Goal: Transaction & Acquisition: Purchase product/service

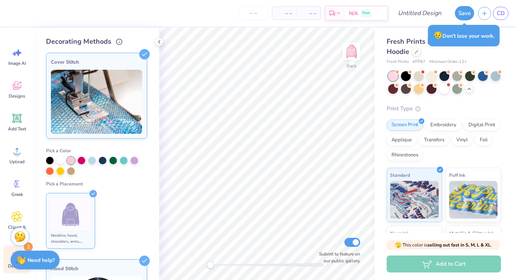
click at [92, 195] on polyline at bounding box center [93, 194] width 3 height 2
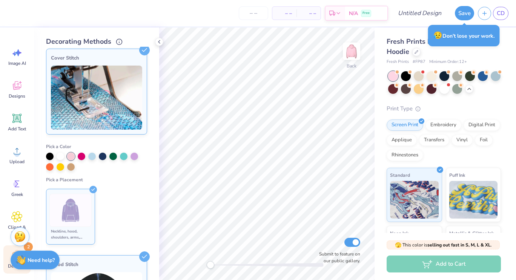
scroll to position [4, 0]
click at [61, 159] on div at bounding box center [61, 156] width 8 height 8
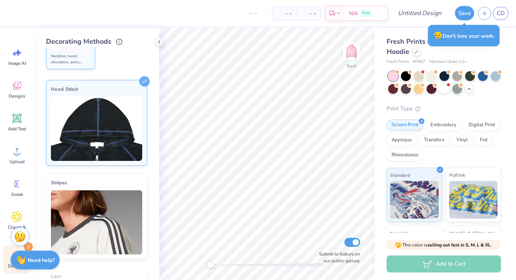
click at [112, 140] on img at bounding box center [96, 129] width 91 height 64
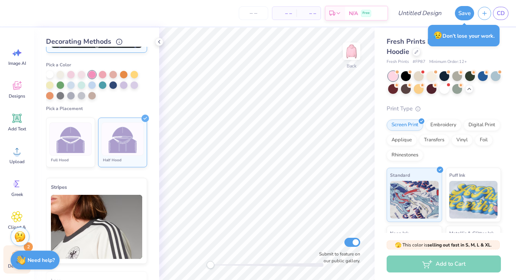
scroll to position [176, 0]
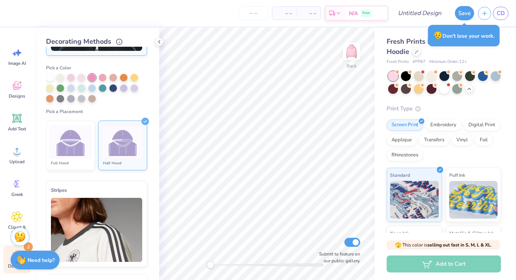
click at [110, 137] on img at bounding box center [123, 142] width 28 height 28
click at [354, 248] on div "Submit to feature on our public gallery." at bounding box center [337, 250] width 45 height 28
click at [354, 244] on input "Submit to feature on our public gallery." at bounding box center [352, 242] width 16 height 9
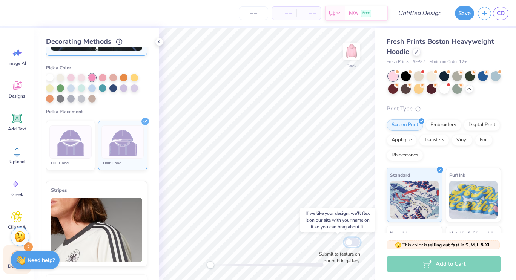
click at [354, 244] on input "Submit to feature on our public gallery." at bounding box center [352, 242] width 16 height 9
checkbox input "true"
click at [443, 126] on div "Embroidery" at bounding box center [443, 123] width 36 height 11
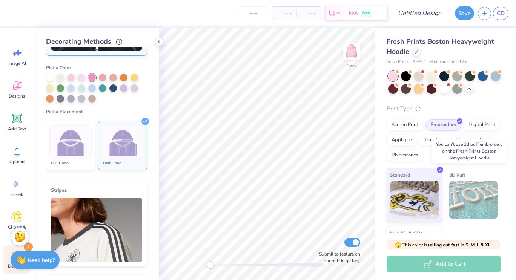
click at [469, 186] on img at bounding box center [473, 200] width 49 height 38
click at [474, 202] on img at bounding box center [473, 200] width 49 height 38
click at [480, 17] on button "button" at bounding box center [484, 12] width 13 height 13
click at [503, 19] on link "CD" at bounding box center [500, 13] width 15 height 13
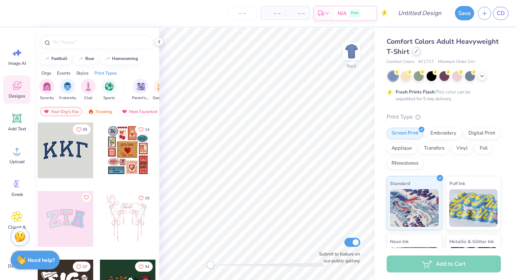
click at [420, 54] on div at bounding box center [416, 51] width 8 height 8
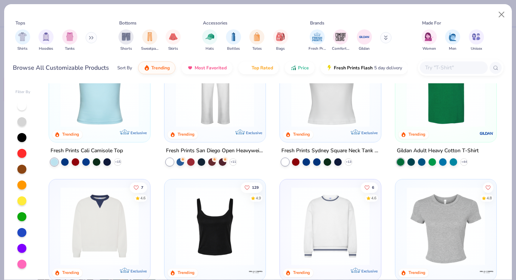
scroll to position [365, 0]
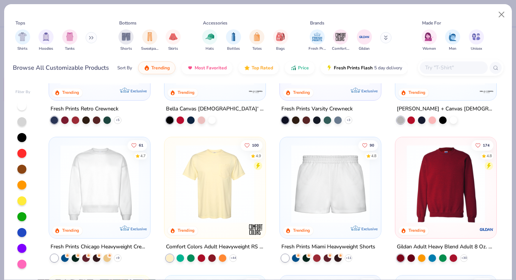
click at [478, 224] on img at bounding box center [485, 229] width 15 height 15
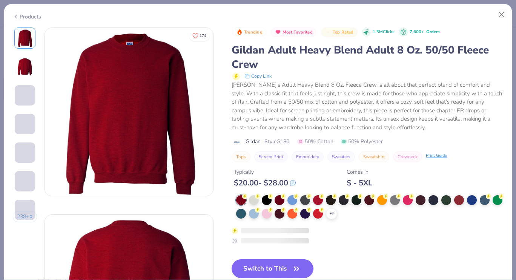
click at [445, 159] on div "Print Guide" at bounding box center [436, 156] width 21 height 6
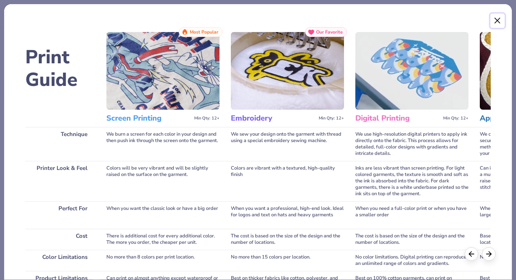
click at [495, 26] on button "Close" at bounding box center [497, 21] width 14 height 14
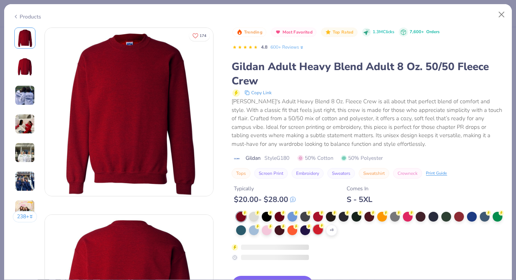
click at [323, 233] on div at bounding box center [318, 230] width 10 height 10
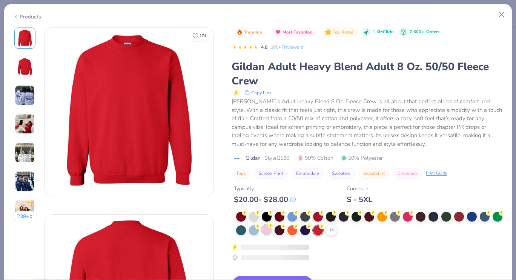
click at [271, 232] on div at bounding box center [267, 230] width 10 height 10
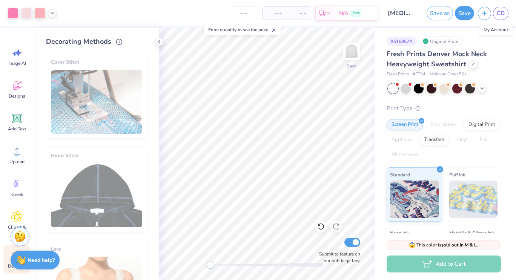
scroll to position [104, 0]
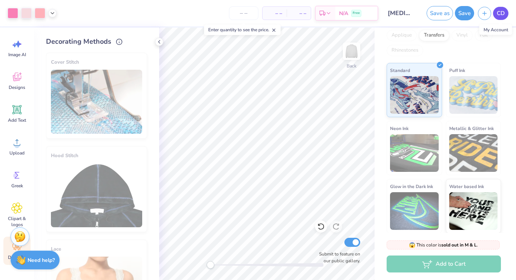
click at [503, 17] on span "CD" at bounding box center [501, 13] width 8 height 9
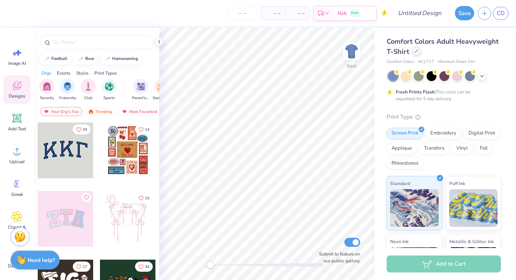
click at [418, 52] on icon at bounding box center [416, 51] width 4 height 4
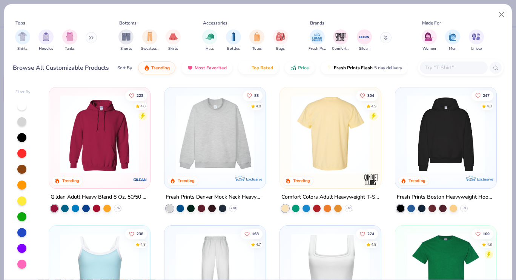
scroll to position [69, 0]
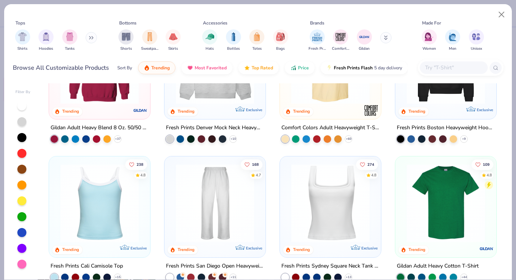
click at [423, 104] on div at bounding box center [446, 67] width 94 height 90
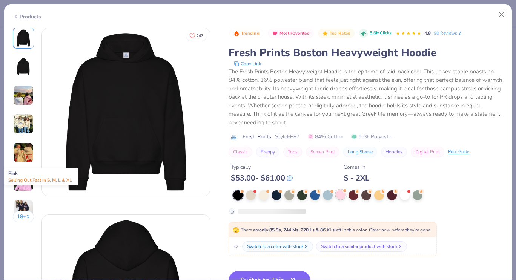
click at [339, 197] on div at bounding box center [341, 195] width 10 height 10
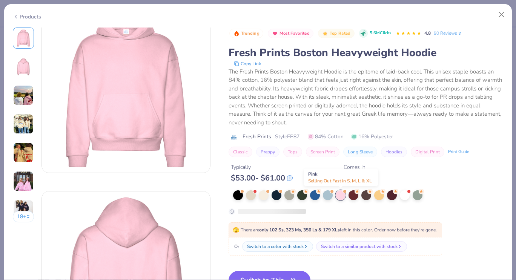
scroll to position [53, 0]
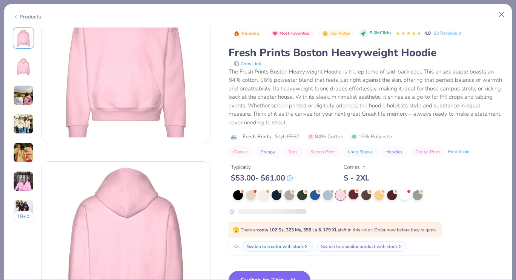
click at [355, 195] on div at bounding box center [353, 195] width 10 height 10
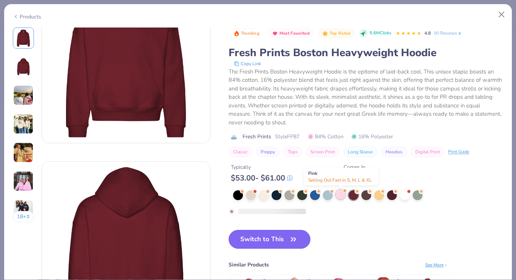
click at [338, 198] on div at bounding box center [341, 195] width 10 height 10
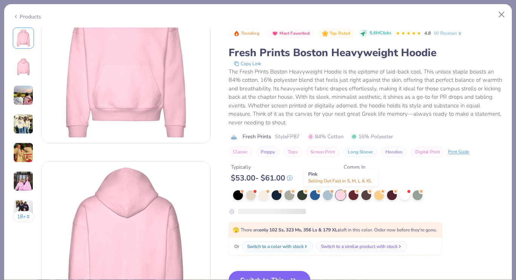
scroll to position [103, 0]
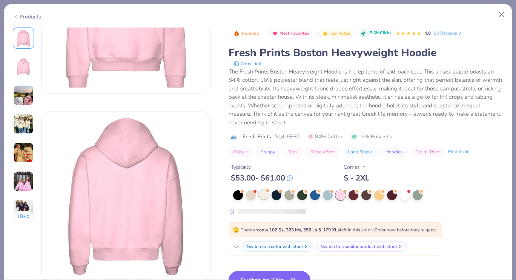
click at [263, 195] on div at bounding box center [264, 195] width 10 height 10
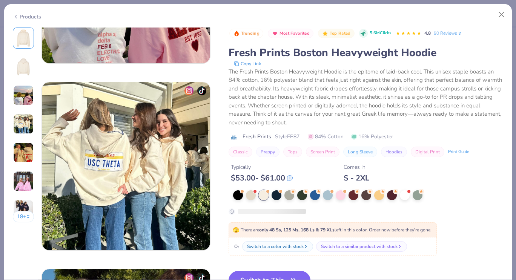
scroll to position [523, 0]
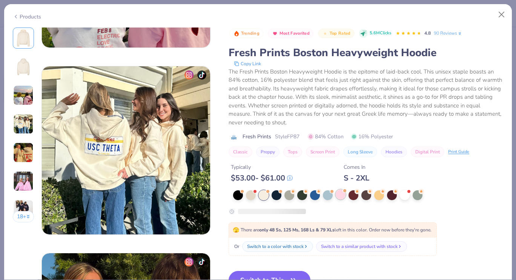
click at [338, 199] on div at bounding box center [341, 195] width 10 height 10
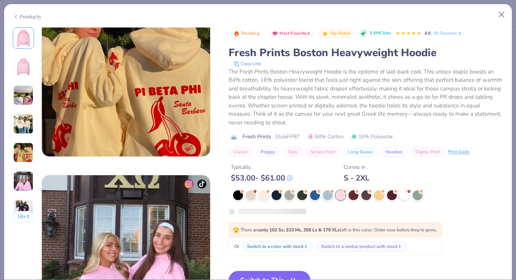
scroll to position [861, 0]
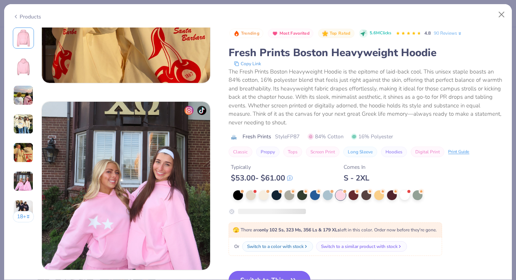
click at [293, 273] on button "Switch to This" at bounding box center [270, 280] width 82 height 19
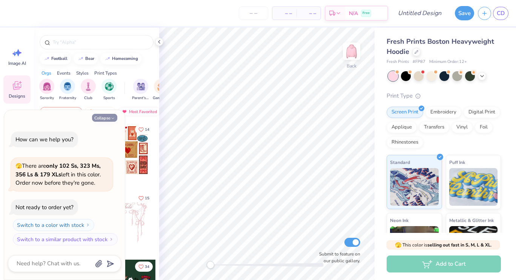
click at [112, 117] on icon "button" at bounding box center [112, 118] width 5 height 5
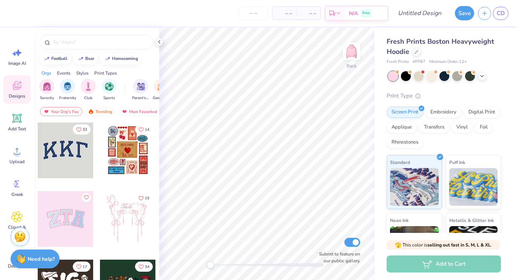
click at [11, 266] on div "Need help? Chat with us." at bounding box center [35, 260] width 49 height 19
click at [12, 268] on div "Need help? Chat with us." at bounding box center [35, 260] width 49 height 19
click at [8, 268] on span "Decorate" at bounding box center [17, 266] width 18 height 6
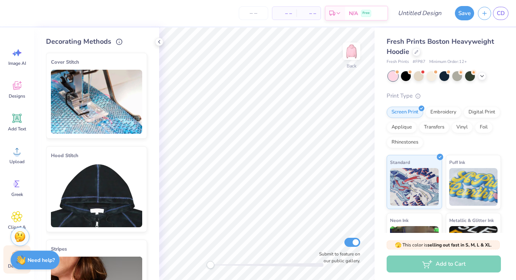
click at [117, 112] on img at bounding box center [96, 102] width 91 height 64
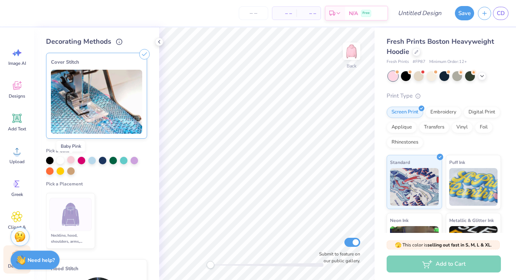
click at [71, 163] on div at bounding box center [71, 160] width 8 height 8
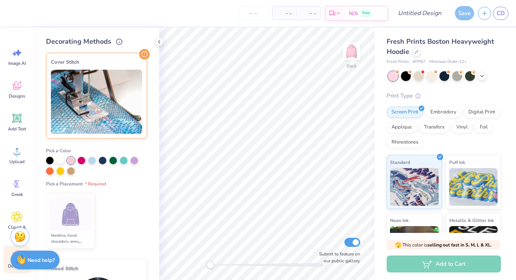
click at [79, 210] on img at bounding box center [71, 215] width 28 height 28
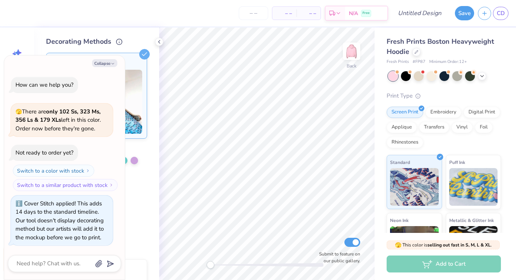
click at [134, 231] on ul "Neckline, hood, shoulders, arms, bottom & hoodie pocket" at bounding box center [96, 221] width 101 height 62
click at [110, 64] on button "Collapse" at bounding box center [104, 63] width 25 height 8
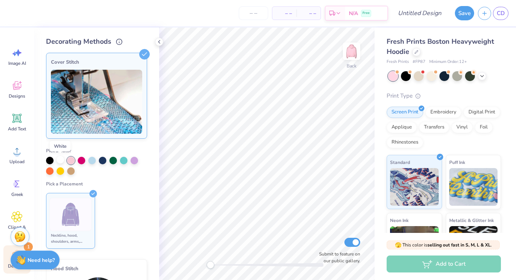
click at [61, 160] on div at bounding box center [61, 160] width 8 height 8
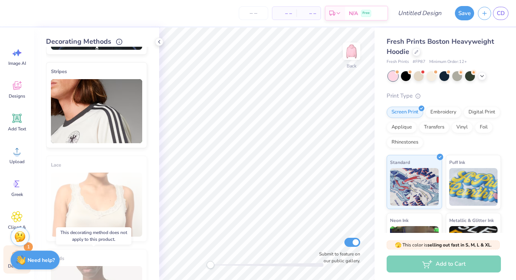
scroll to position [282, 0]
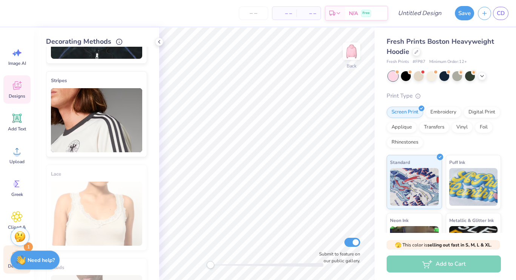
click at [18, 95] on span "Designs" at bounding box center [17, 96] width 17 height 6
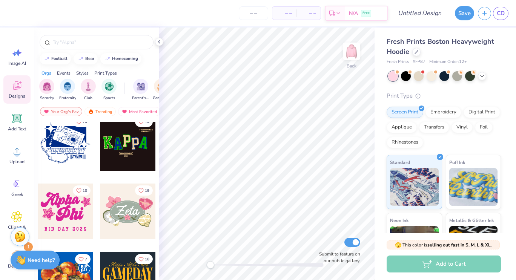
scroll to position [360, 0]
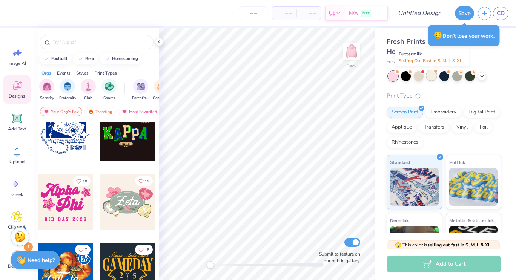
click at [432, 79] on div at bounding box center [431, 76] width 10 height 10
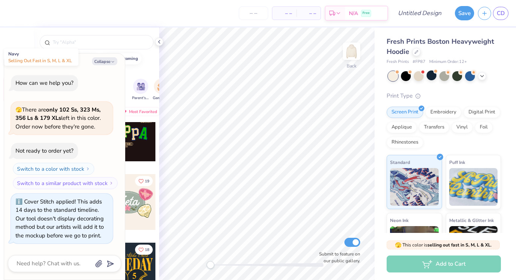
scroll to position [96, 0]
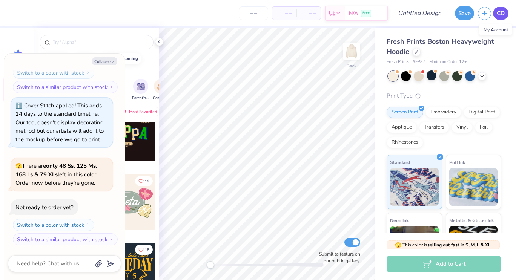
click at [498, 15] on span "CD" at bounding box center [501, 13] width 8 height 9
type textarea "x"
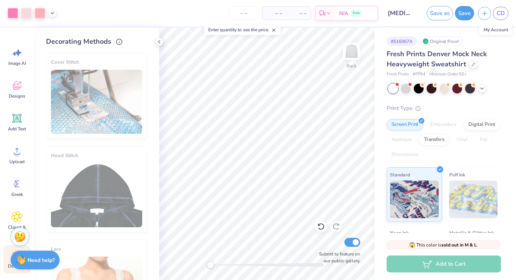
scroll to position [104, 0]
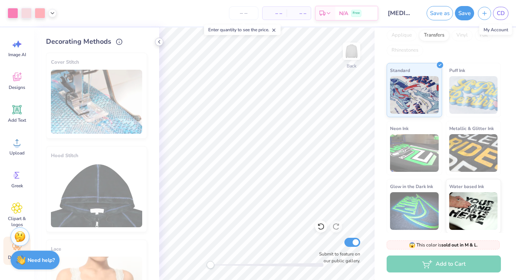
click at [159, 42] on polyline at bounding box center [159, 41] width 2 height 3
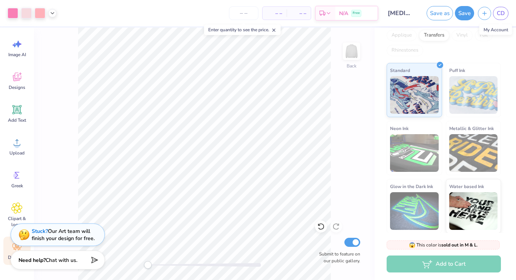
click at [494, 18] on div "CD" at bounding box center [500, 13] width 15 height 13
click at [496, 17] on link "CD" at bounding box center [500, 13] width 15 height 13
click at [250, 12] on input "number" at bounding box center [243, 13] width 29 height 14
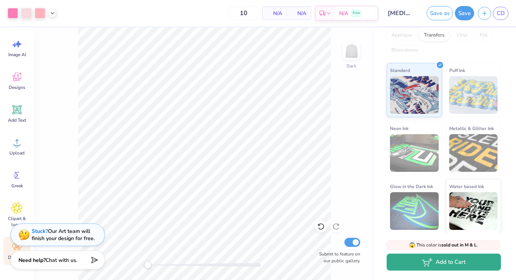
type input "50"
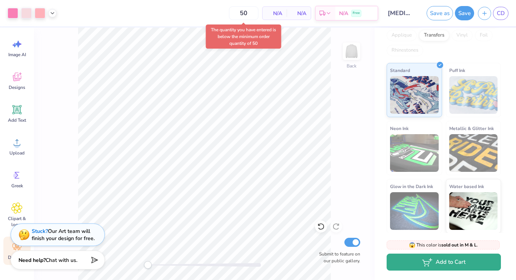
click at [437, 270] on button "Add to Cart" at bounding box center [443, 262] width 114 height 17
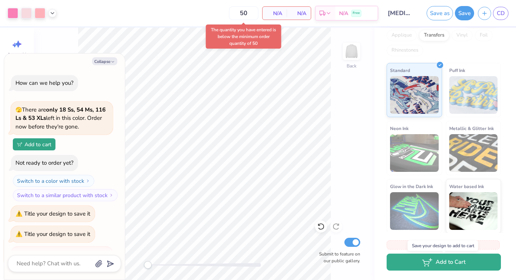
scroll to position [26, 0]
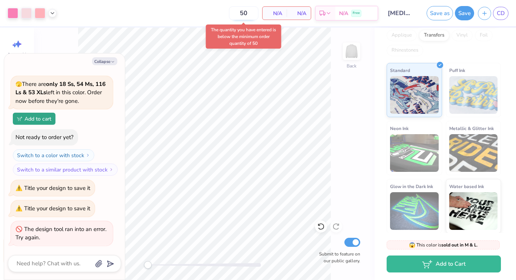
click at [250, 12] on input "50" at bounding box center [243, 13] width 29 height 14
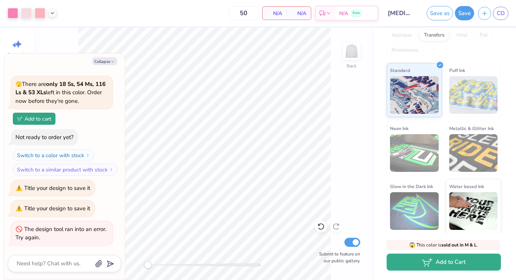
click at [425, 264] on icon "button" at bounding box center [425, 262] width 7 height 4
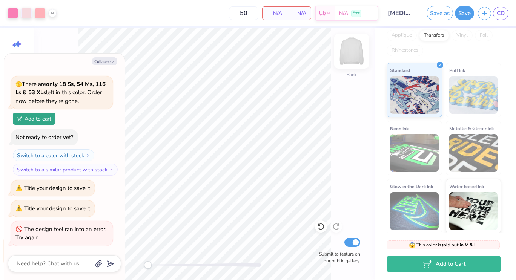
click at [460, 17] on button "Save" at bounding box center [464, 13] width 19 height 14
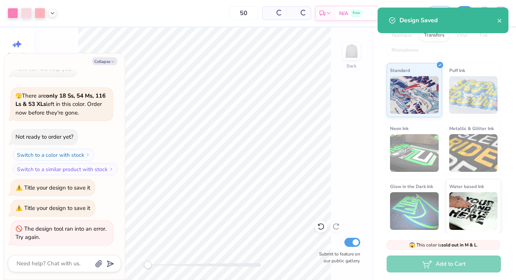
scroll to position [14, 0]
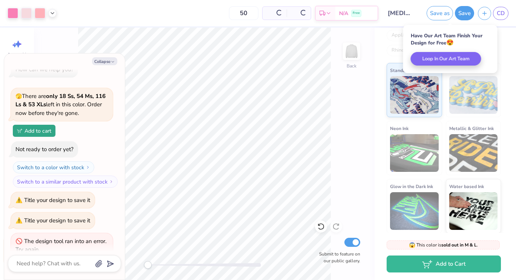
type textarea "x"
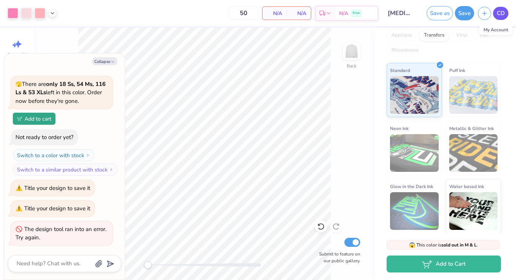
click at [499, 15] on span "CD" at bounding box center [501, 13] width 8 height 9
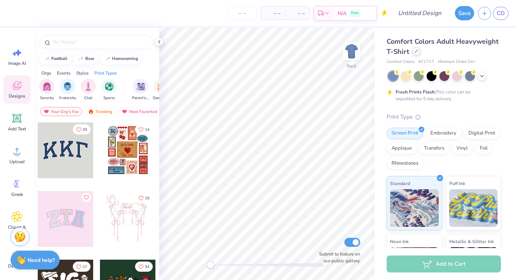
click at [420, 54] on div at bounding box center [416, 51] width 8 height 8
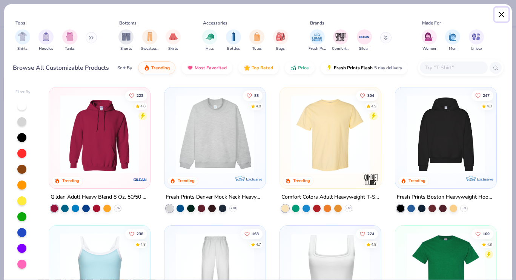
click at [504, 9] on button "Close" at bounding box center [501, 15] width 14 height 14
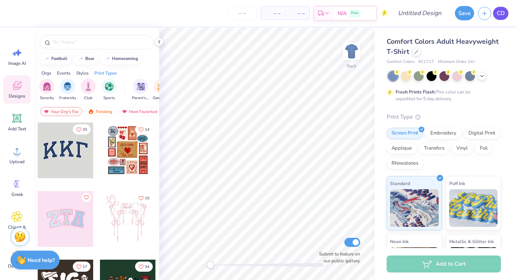
click at [502, 14] on span "CD" at bounding box center [501, 13] width 8 height 9
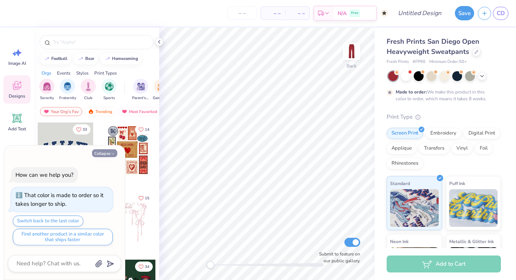
click at [106, 151] on button "Collapse" at bounding box center [104, 153] width 25 height 8
type textarea "x"
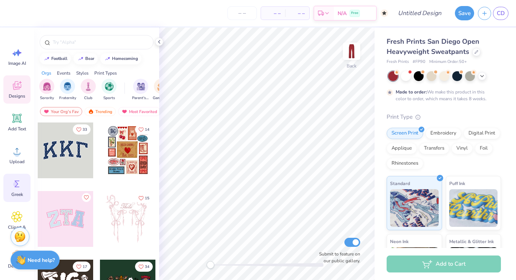
scroll to position [9, 0]
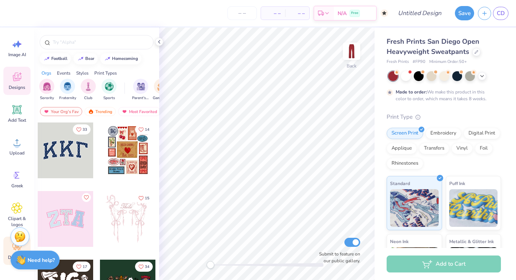
click at [10, 252] on div "Decorate" at bounding box center [16, 251] width 27 height 28
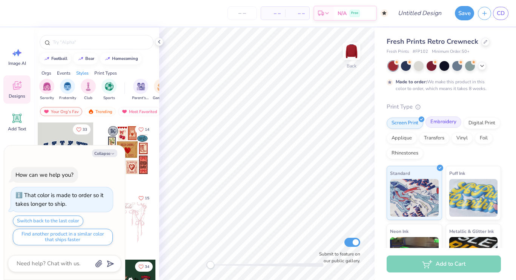
click at [442, 126] on div "Embroidery" at bounding box center [443, 122] width 36 height 11
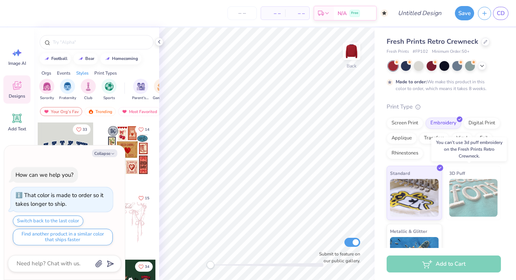
click at [480, 206] on img at bounding box center [473, 198] width 49 height 38
click at [476, 209] on img at bounding box center [473, 198] width 49 height 38
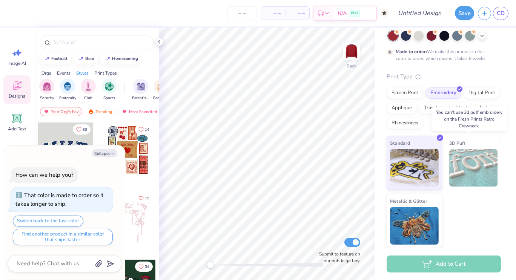
click at [478, 185] on img at bounding box center [473, 168] width 49 height 38
click at [103, 152] on button "Collapse" at bounding box center [104, 153] width 25 height 8
type textarea "x"
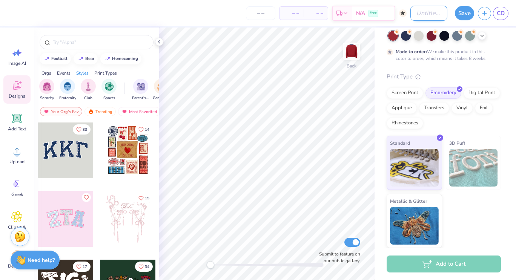
click at [417, 15] on input "Design Title" at bounding box center [428, 13] width 37 height 15
click at [402, 15] on div "– – Per Item – – Total Est. Delivery N/A Free Design Title Save CD" at bounding box center [258, 13] width 516 height 26
click at [485, 16] on button "button" at bounding box center [484, 12] width 13 height 13
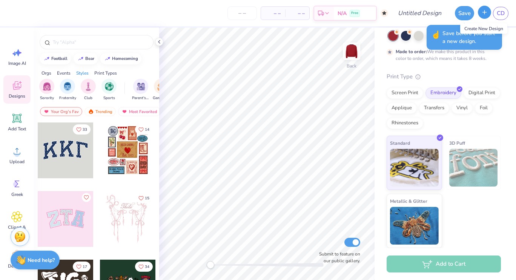
click at [485, 16] on button "button" at bounding box center [484, 12] width 13 height 13
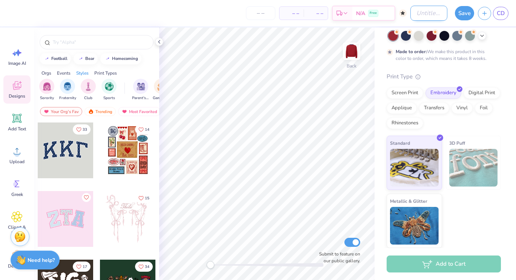
click at [417, 14] on input "Design Title" at bounding box center [428, 13] width 37 height 15
type input "part3"
click at [464, 15] on button "Save" at bounding box center [464, 12] width 19 height 14
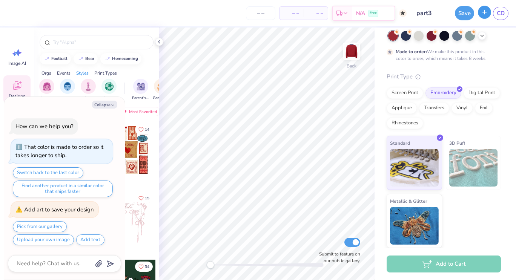
click at [483, 15] on button "button" at bounding box center [484, 12] width 13 height 13
click at [458, 267] on div "Add to Cart" at bounding box center [443, 264] width 114 height 17
click at [430, 263] on div "Add to Cart" at bounding box center [443, 264] width 114 height 17
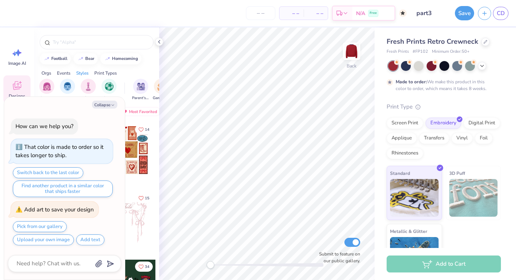
click at [293, 15] on span "– –" at bounding box center [291, 13] width 15 height 8
click at [306, 17] on div "– – Total" at bounding box center [316, 13] width 24 height 13
click at [292, 16] on span "– –" at bounding box center [291, 13] width 15 height 8
click at [315, 14] on span "– –" at bounding box center [315, 13] width 15 height 8
click at [262, 14] on input "number" at bounding box center [260, 13] width 29 height 14
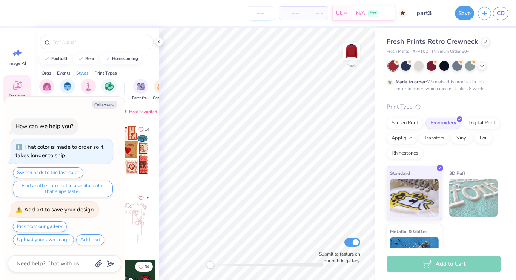
click at [260, 15] on input "number" at bounding box center [260, 13] width 29 height 14
click at [290, 18] on div "– – Per Item" at bounding box center [291, 13] width 24 height 13
click at [306, 13] on div "– – Total" at bounding box center [316, 13] width 24 height 13
click at [107, 104] on button "Collapse" at bounding box center [104, 105] width 25 height 8
type textarea "x"
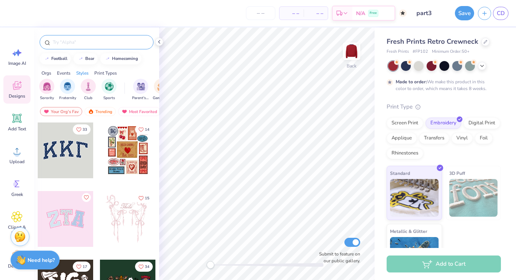
click at [106, 42] on input "text" at bounding box center [100, 42] width 97 height 8
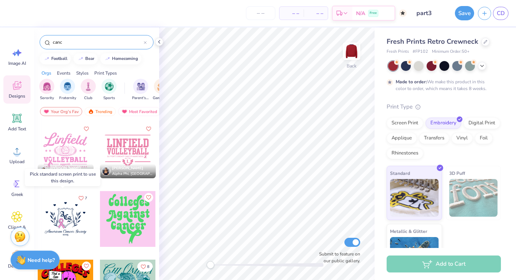
type input "canc"
click at [72, 212] on div at bounding box center [66, 219] width 56 height 56
click at [69, 220] on div at bounding box center [66, 219] width 56 height 56
click at [52, 224] on div at bounding box center [9, 219] width 167 height 56
click at [61, 227] on div at bounding box center [66, 219] width 56 height 56
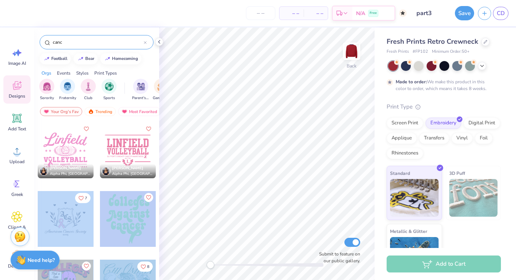
click at [244, 165] on div "– – Per Item – – Total Est. Delivery N/A Free Design Title part3 Save CD Image …" at bounding box center [258, 140] width 516 height 280
click at [81, 215] on div at bounding box center [66, 219] width 56 height 56
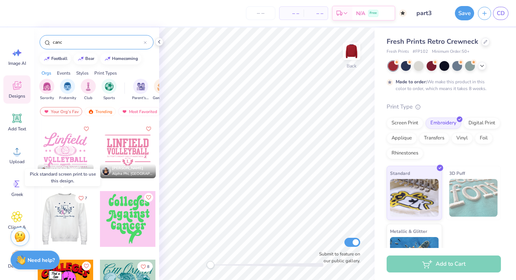
click at [38, 218] on div at bounding box center [10, 219] width 56 height 56
click at [63, 219] on div at bounding box center [65, 219] width 56 height 56
click at [63, 219] on div at bounding box center [121, 219] width 167 height 56
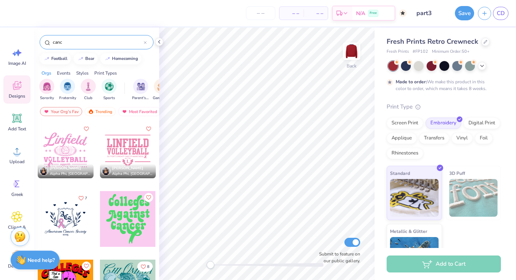
scroll to position [87, 0]
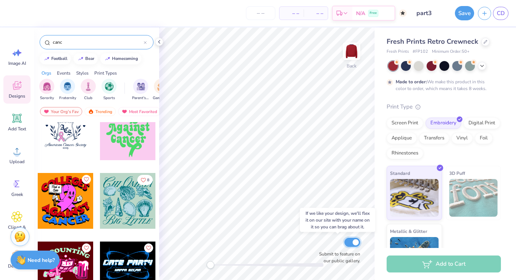
click at [354, 242] on input "Submit to feature on our public gallery." at bounding box center [352, 242] width 16 height 9
checkbox input "false"
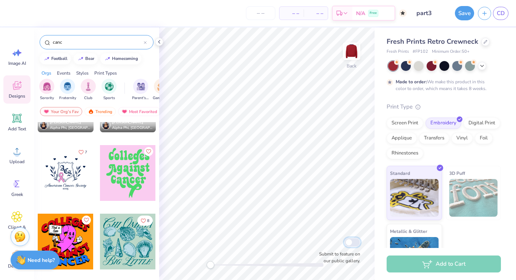
scroll to position [45, 0]
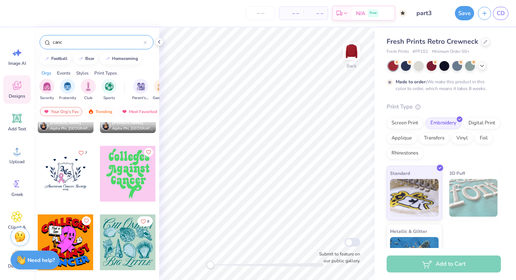
click at [67, 181] on div at bounding box center [66, 174] width 56 height 56
click at [59, 183] on div at bounding box center [66, 174] width 56 height 56
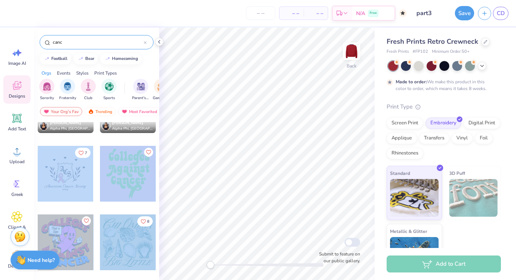
click at [213, 162] on div "– – Per Item – – Total Est. Delivery N/A Free Design Title part3 Save CD Image …" at bounding box center [258, 140] width 516 height 280
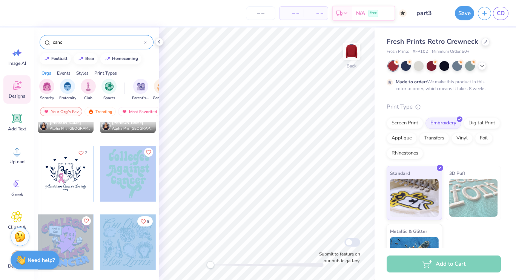
click at [189, 262] on div "Back Submit to feature on our public gallery." at bounding box center [266, 154] width 215 height 253
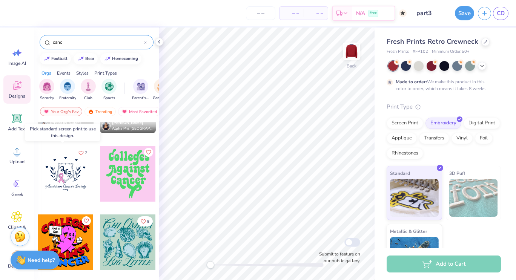
click at [76, 163] on div at bounding box center [66, 174] width 56 height 56
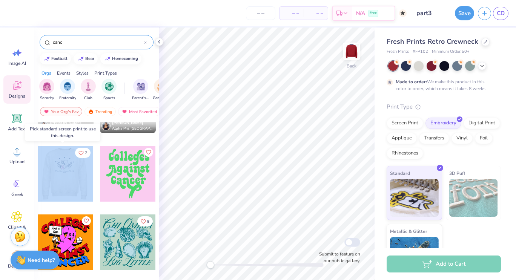
click at [76, 163] on div at bounding box center [65, 174] width 167 height 56
click at [76, 163] on div at bounding box center [65, 174] width 56 height 56
click at [76, 163] on div at bounding box center [9, 174] width 167 height 56
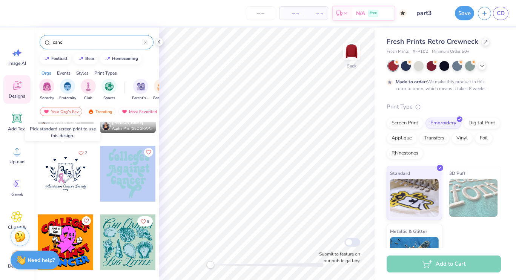
click at [76, 163] on div at bounding box center [121, 174] width 167 height 56
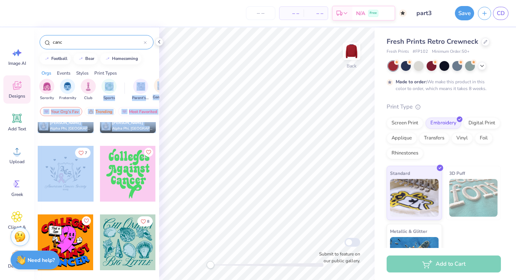
scroll to position [0, 0]
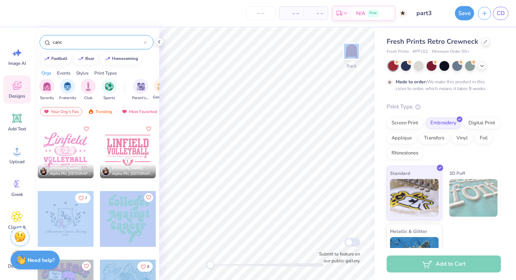
click at [196, 92] on div "– – Per Item – – Total Est. Delivery N/A Free Design Title part3 Save CD Image …" at bounding box center [258, 140] width 516 height 280
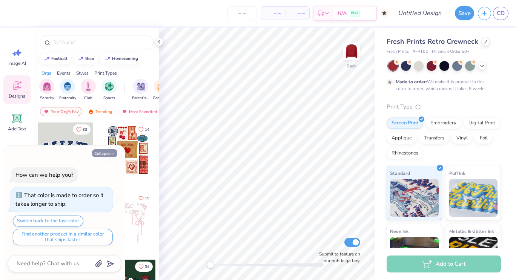
click at [105, 150] on button "Collapse" at bounding box center [104, 153] width 25 height 8
type textarea "x"
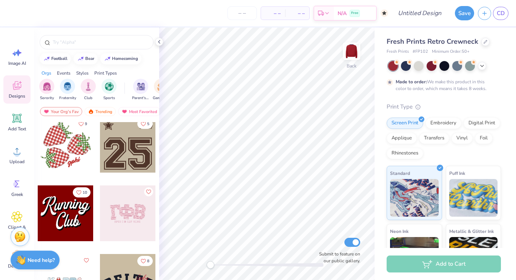
scroll to position [830, 0]
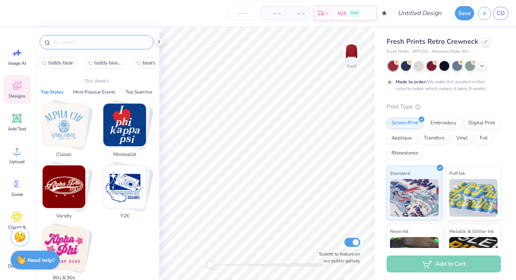
click at [84, 43] on input "text" at bounding box center [100, 42] width 97 height 8
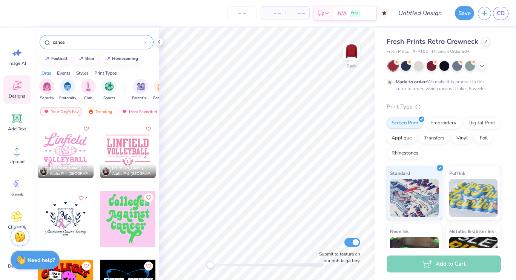
type input "cance"
click at [64, 213] on div at bounding box center [66, 219] width 56 height 56
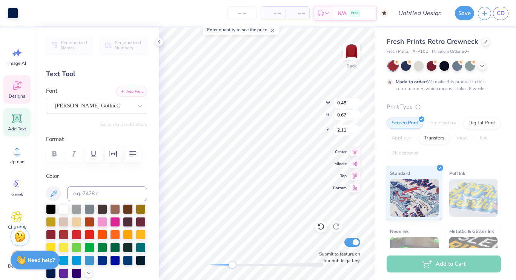
scroll to position [6, 1]
type input "0.51"
type input "0.62"
type input "1.85"
type input "0.50"
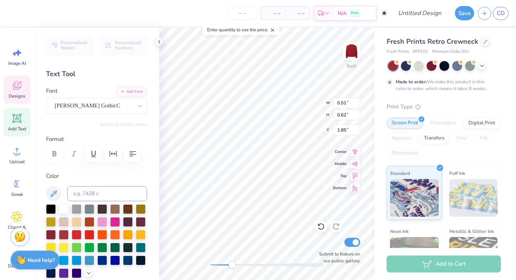
type input "0.63"
type input "1.52"
type textarea "HC"
click at [126, 108] on div "[PERSON_NAME] GothicC" at bounding box center [93, 106] width 79 height 12
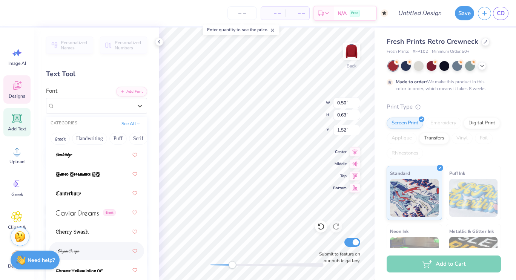
scroll to position [1185, 0]
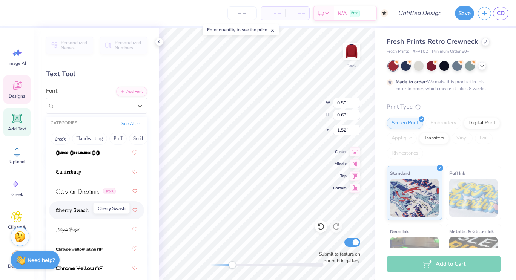
click at [80, 210] on img at bounding box center [72, 210] width 33 height 5
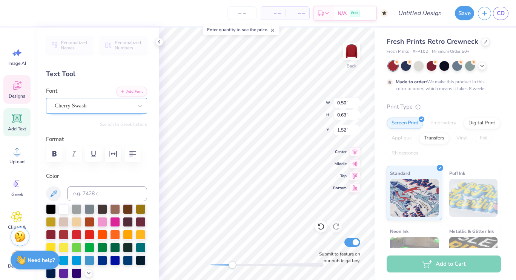
click at [94, 112] on div "Cherry Swash" at bounding box center [96, 106] width 101 height 16
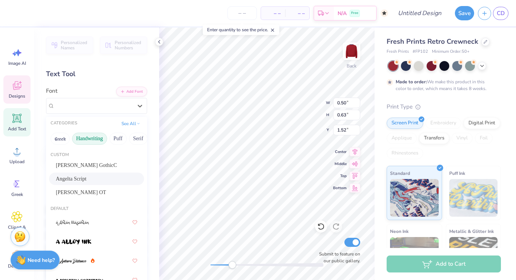
click at [95, 135] on button "Handwriting" at bounding box center [89, 139] width 35 height 12
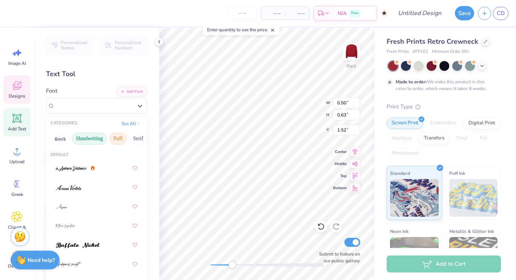
click at [121, 139] on button "Puff" at bounding box center [117, 139] width 17 height 12
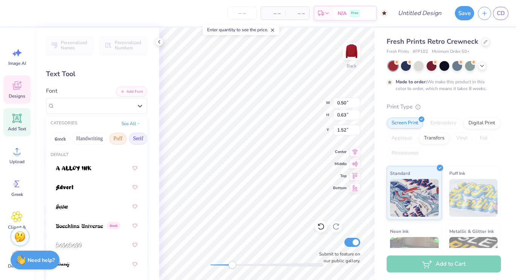
click at [140, 138] on button "Serif" at bounding box center [138, 139] width 18 height 12
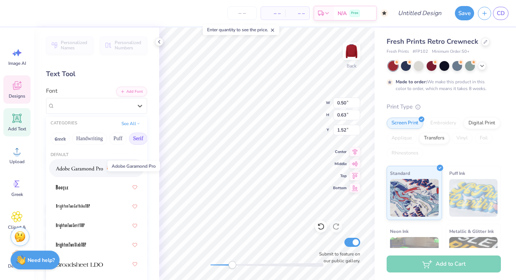
click at [82, 167] on img at bounding box center [79, 168] width 47 height 5
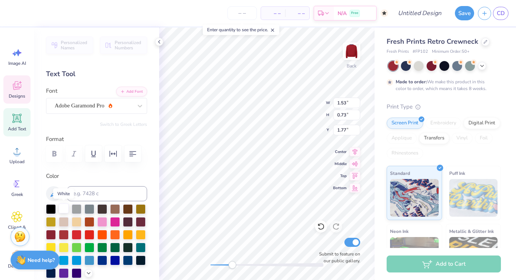
click at [63, 209] on div at bounding box center [64, 209] width 10 height 10
type input "1.86"
type input "2.25"
type input "1.16"
click at [11, 14] on div at bounding box center [13, 12] width 11 height 11
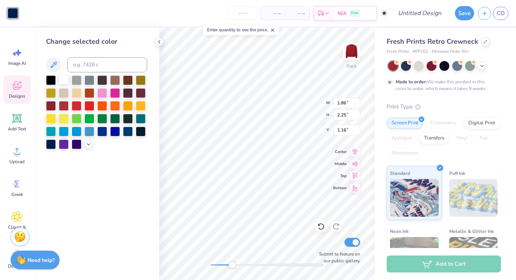
click at [62, 82] on div at bounding box center [64, 80] width 10 height 10
drag, startPoint x: 234, startPoint y: 264, endPoint x: 229, endPoint y: 264, distance: 5.7
click at [229, 264] on div "Accessibility label" at bounding box center [229, 265] width 8 height 8
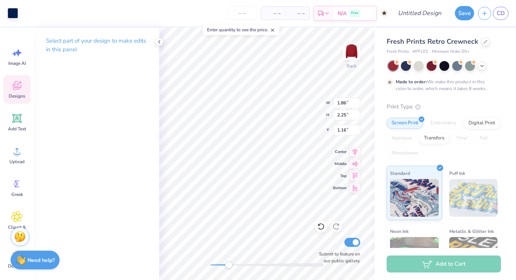
type input "1.00"
type input "1.77"
type input "1.56"
click at [14, 14] on div at bounding box center [13, 12] width 11 height 11
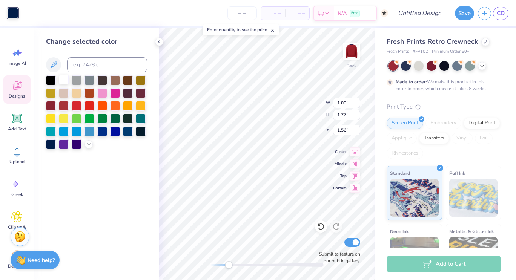
click at [61, 83] on div at bounding box center [64, 80] width 10 height 10
click at [63, 80] on div at bounding box center [64, 80] width 10 height 10
drag, startPoint x: 227, startPoint y: 264, endPoint x: 235, endPoint y: 265, distance: 8.0
click at [235, 265] on div "Accessibility label" at bounding box center [234, 265] width 8 height 8
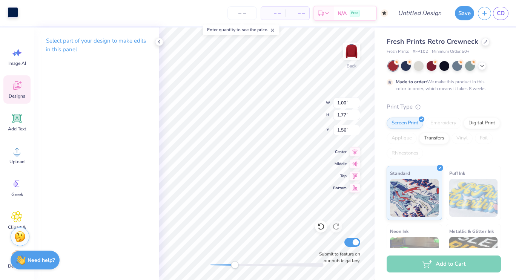
click at [12, 14] on div at bounding box center [13, 12] width 11 height 11
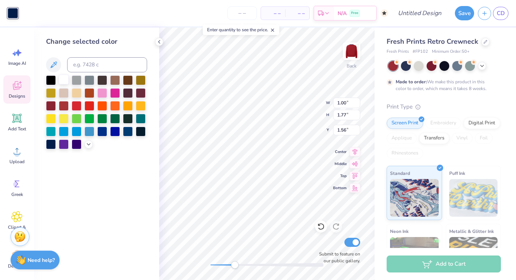
click at [65, 80] on div at bounding box center [64, 80] width 10 height 10
drag, startPoint x: 239, startPoint y: 264, endPoint x: 231, endPoint y: 262, distance: 8.0
click at [231, 263] on div at bounding box center [266, 265] width 113 height 4
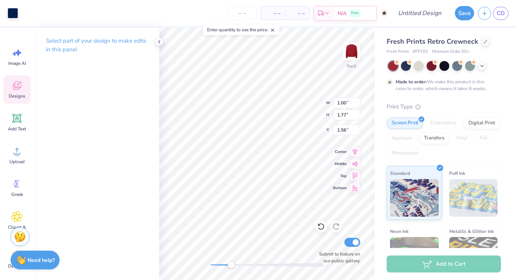
type input "0.27"
type input "0.23"
type input "0.73"
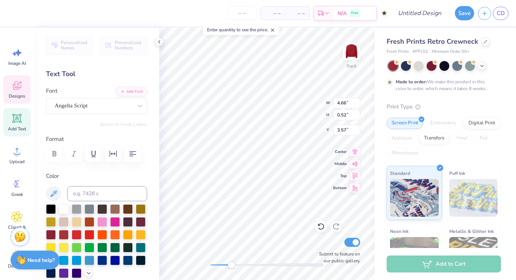
scroll to position [6, 5]
type textarea "A"
type textarea "[MEDICAL_DATA] Awareness Club"
type input "0.60"
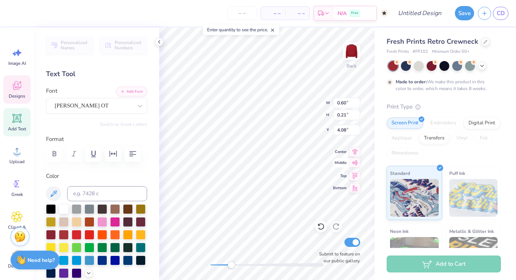
type input "0.21"
type input "4.08"
click at [82, 104] on div "[PERSON_NAME] OT" at bounding box center [93, 106] width 79 height 12
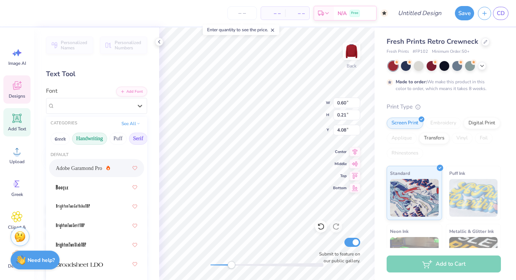
click at [89, 135] on button "Handwriting" at bounding box center [89, 139] width 35 height 12
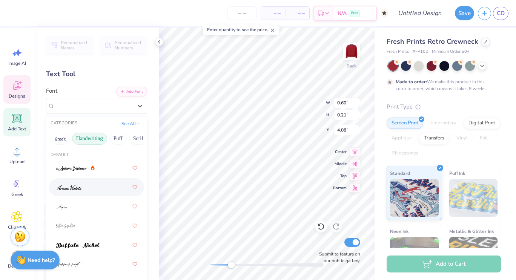
click at [82, 190] on div at bounding box center [96, 188] width 81 height 14
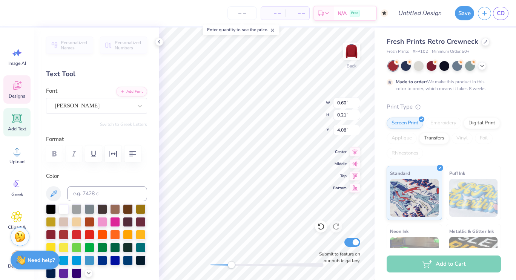
scroll to position [6, 1]
type input "4.36"
type input "0.46"
type input "3.60"
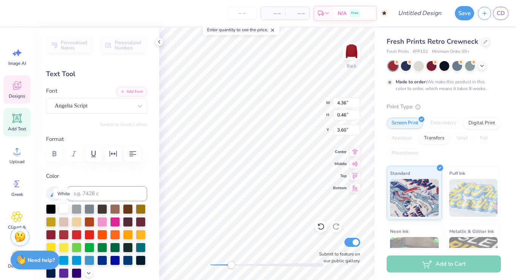
click at [67, 207] on div at bounding box center [64, 209] width 10 height 10
click at [64, 208] on div at bounding box center [64, 209] width 10 height 10
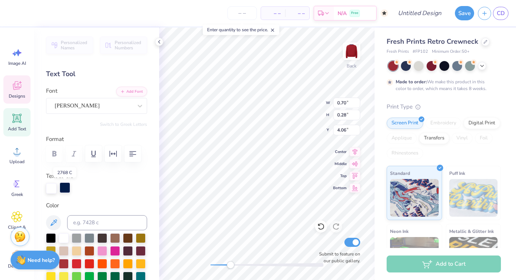
click at [66, 190] on div at bounding box center [65, 188] width 11 height 11
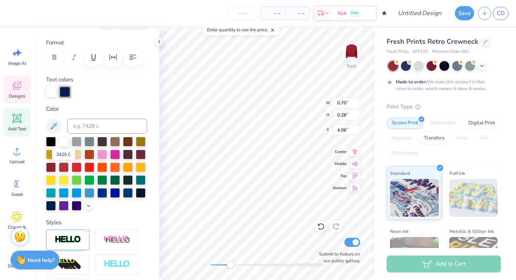
scroll to position [120, 0]
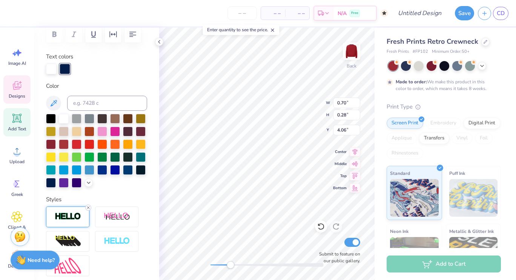
click at [89, 210] on icon at bounding box center [88, 208] width 5 height 5
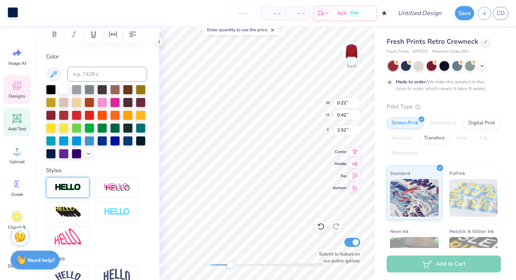
click at [11, 17] on div at bounding box center [13, 12] width 11 height 11
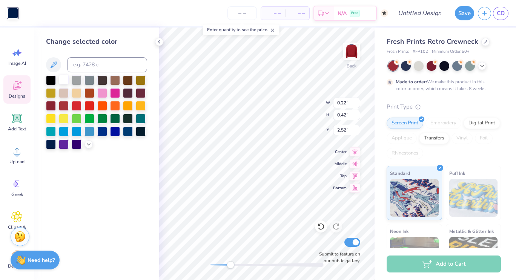
click at [63, 80] on div at bounding box center [64, 80] width 10 height 10
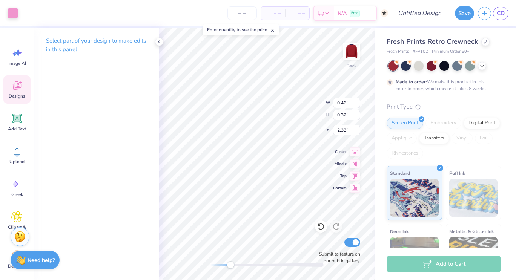
type input "0.46"
type input "0.32"
type input "2.33"
type input "0.40"
type input "0.56"
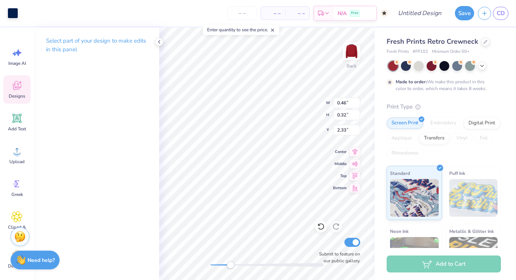
type input "2.93"
click at [17, 14] on div at bounding box center [13, 12] width 11 height 11
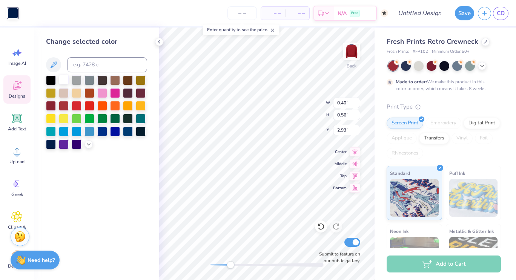
click at [63, 82] on div at bounding box center [64, 80] width 10 height 10
click at [227, 267] on div "Accessibility label" at bounding box center [227, 265] width 8 height 8
click at [227, 268] on div at bounding box center [266, 265] width 113 height 8
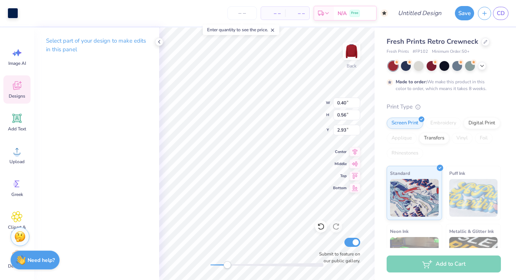
type input "0.69"
type input "0.97"
type input "2.52"
click at [15, 15] on div at bounding box center [13, 12] width 11 height 11
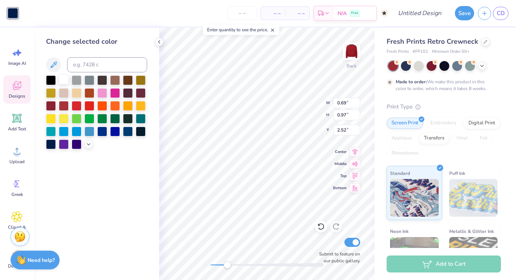
click at [63, 82] on div at bounding box center [64, 80] width 10 height 10
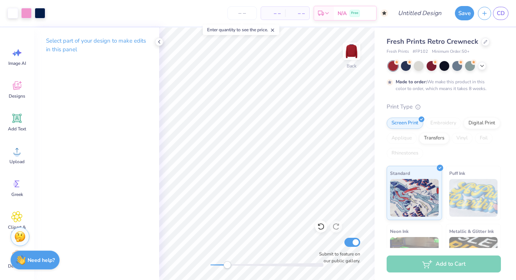
click at [233, 263] on div "Back Submit to feature on our public gallery." at bounding box center [266, 154] width 215 height 253
drag, startPoint x: 228, startPoint y: 266, endPoint x: 245, endPoint y: 266, distance: 17.0
click at [245, 266] on div "Accessibility label" at bounding box center [245, 265] width 8 height 8
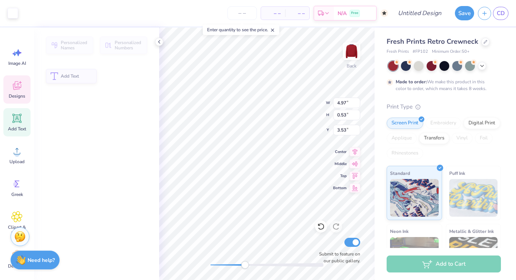
type input "4.97"
type input "0.53"
type input "3.53"
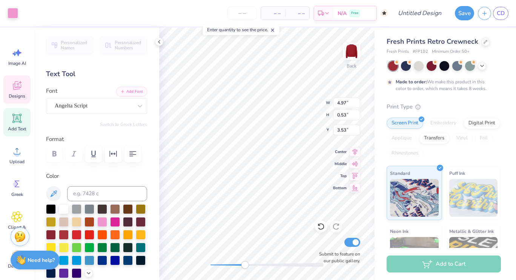
type input "0.21"
type input "0.40"
type input "2.53"
type input "0.46"
type input "0.32"
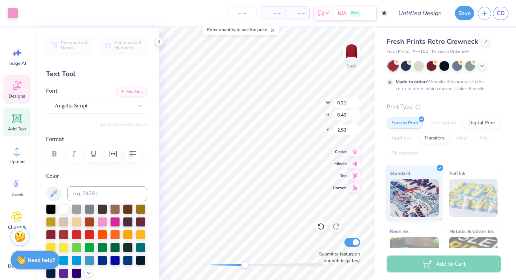
type input "2.33"
type input "1.53"
type input "0.73"
type input "1.77"
type input "0.46"
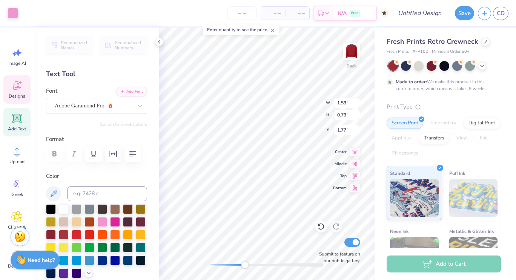
type input "0.32"
type input "2.33"
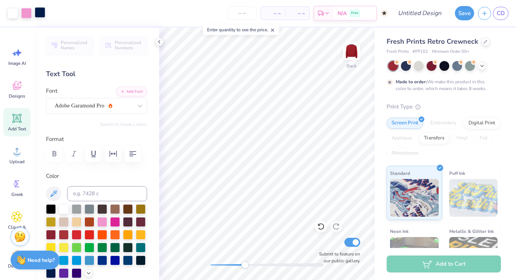
click at [35, 14] on div at bounding box center [40, 12] width 11 height 11
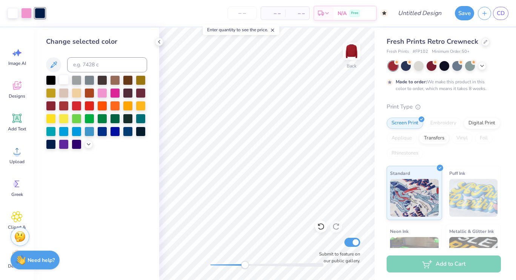
click at [64, 81] on div at bounding box center [64, 80] width 10 height 10
click at [241, 262] on div "Accessibility label" at bounding box center [241, 265] width 8 height 8
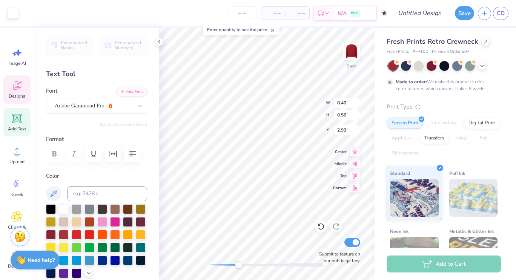
type input "0.40"
type input "0.56"
type input "2.93"
type input "0.69"
type input "0.97"
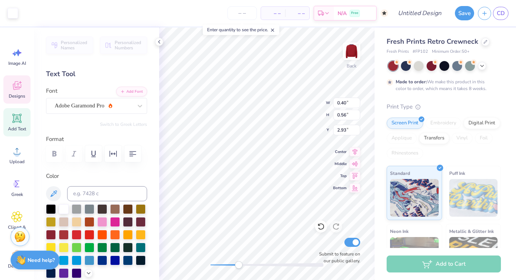
type input "2.52"
type input "0.46"
type input "0.32"
type input "2.33"
type input "0.46"
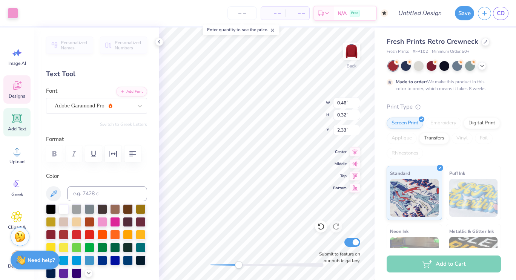
type input "0.32"
type input "2.33"
type input "0.66"
type input "0.95"
type input "2.53"
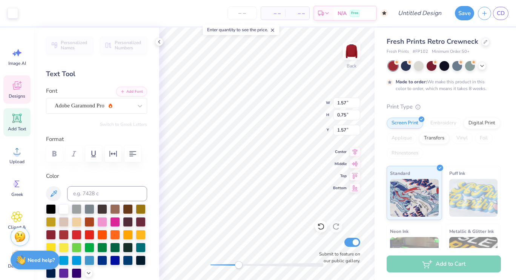
type input "1.57"
type input "0.75"
type input "1.57"
drag, startPoint x: 227, startPoint y: 266, endPoint x: 224, endPoint y: 262, distance: 5.1
click at [224, 262] on div "Accessibility label" at bounding box center [225, 265] width 8 height 8
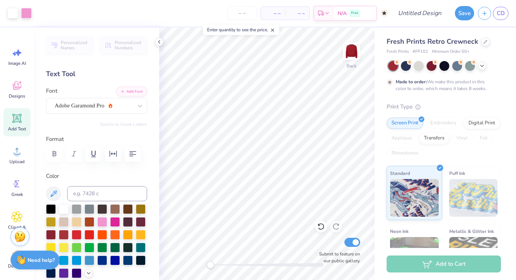
drag, startPoint x: 213, startPoint y: 266, endPoint x: 210, endPoint y: 263, distance: 4.8
click at [210, 263] on div "Accessibility label" at bounding box center [211, 265] width 8 height 8
click at [219, 264] on div at bounding box center [266, 265] width 113 height 4
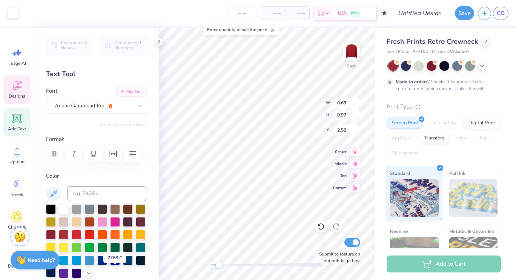
click at [56, 270] on div at bounding box center [51, 273] width 10 height 10
drag, startPoint x: 219, startPoint y: 264, endPoint x: 227, endPoint y: 264, distance: 7.9
click at [227, 264] on div "Accessibility label" at bounding box center [227, 265] width 8 height 8
type input "0.66"
type input "0.95"
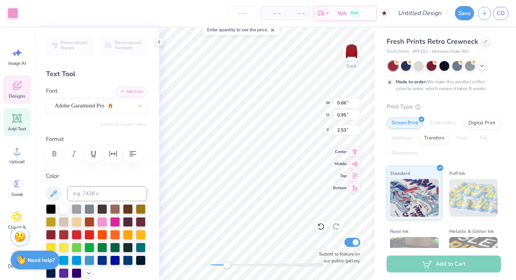
type input "2.53"
click at [136, 265] on div at bounding box center [141, 260] width 10 height 10
click at [230, 267] on div "Accessibility label" at bounding box center [230, 265] width 8 height 8
click at [56, 272] on div at bounding box center [51, 273] width 10 height 10
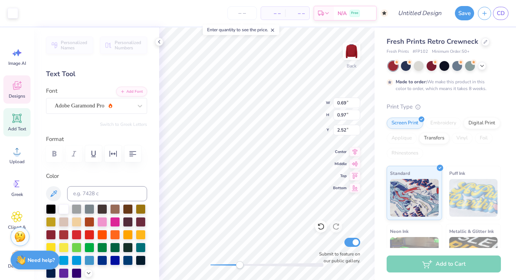
drag, startPoint x: 232, startPoint y: 264, endPoint x: 238, endPoint y: 264, distance: 6.0
click at [238, 264] on div "Accessibility label" at bounding box center [240, 265] width 8 height 8
type input "0.38"
type input "0.52"
type input "2.94"
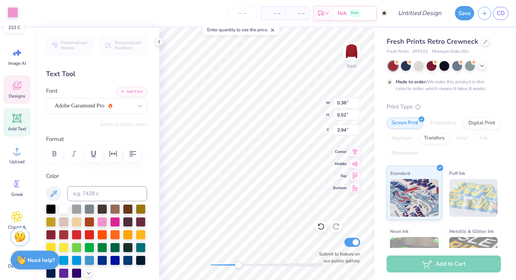
click at [14, 13] on div at bounding box center [13, 12] width 11 height 11
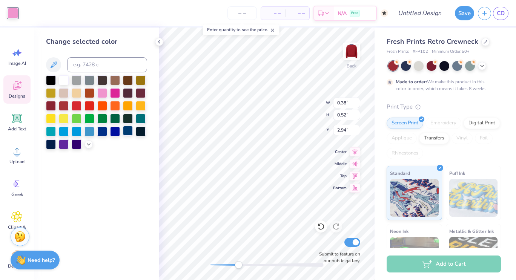
click at [127, 131] on div at bounding box center [128, 131] width 10 height 10
click at [141, 131] on div at bounding box center [141, 131] width 10 height 10
click at [128, 132] on div at bounding box center [128, 131] width 10 height 10
click at [238, 264] on div "Accessibility label" at bounding box center [239, 265] width 8 height 8
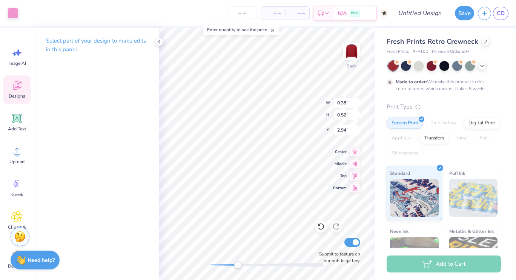
type input "0.21"
type input "0.40"
type input "2.53"
click at [15, 9] on div at bounding box center [13, 12] width 11 height 11
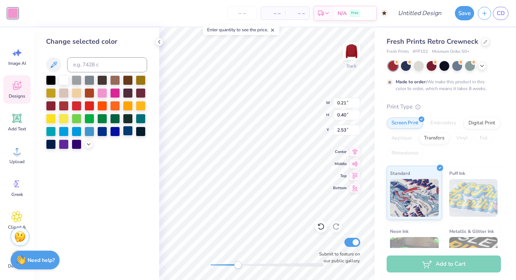
click at [128, 132] on div at bounding box center [128, 131] width 10 height 10
click at [241, 264] on div "Accessibility label" at bounding box center [241, 265] width 8 height 8
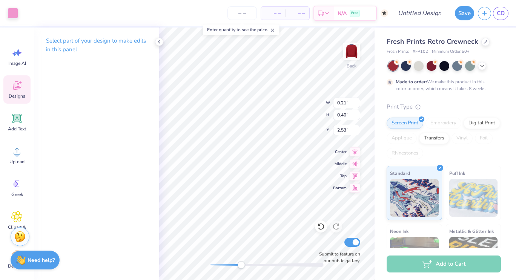
type input "0.46"
type input "0.32"
type input "2.33"
click at [13, 14] on div at bounding box center [13, 12] width 11 height 11
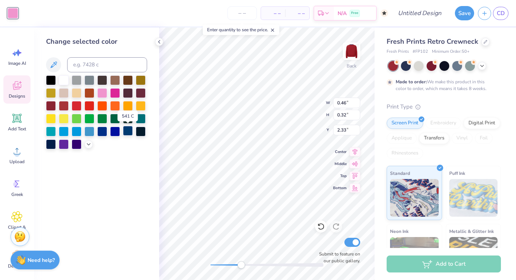
click at [128, 131] on div at bounding box center [128, 131] width 10 height 10
click at [246, 263] on div at bounding box center [266, 265] width 113 height 8
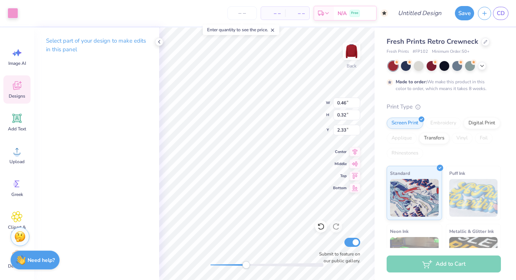
type input "0.66"
type input "0.95"
type input "2.53"
click at [17, 10] on div at bounding box center [13, 12] width 11 height 11
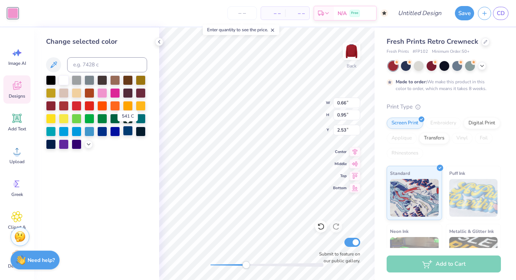
click at [126, 132] on div at bounding box center [128, 131] width 10 height 10
click at [205, 260] on div "Back W 0.66 0.66 " H 0.95 0.95 " Y 2.53 2.53 " Center Middle Top Bottom Submit …" at bounding box center [266, 154] width 215 height 253
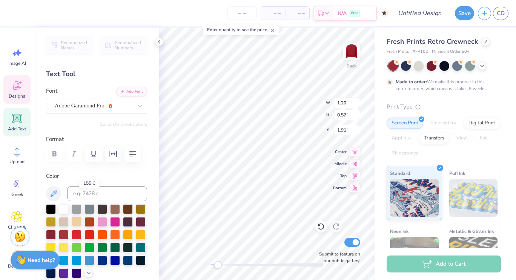
scroll to position [39, 0]
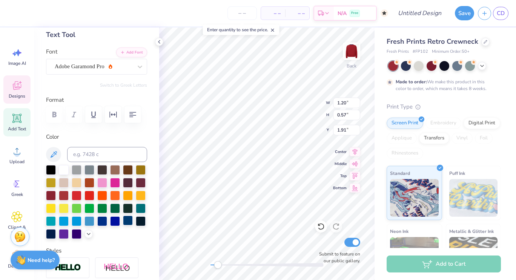
click at [123, 225] on div at bounding box center [128, 221] width 10 height 10
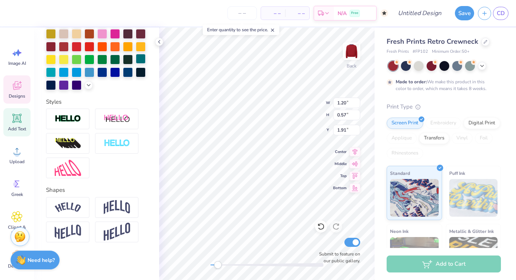
scroll to position [200, 0]
click at [69, 115] on img at bounding box center [68, 119] width 26 height 9
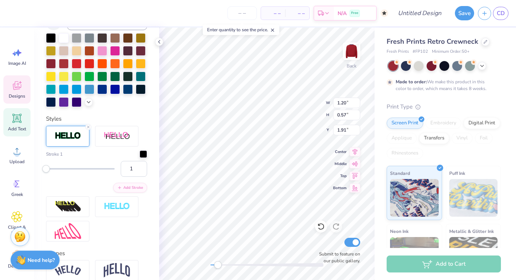
scroll to position [230, 0]
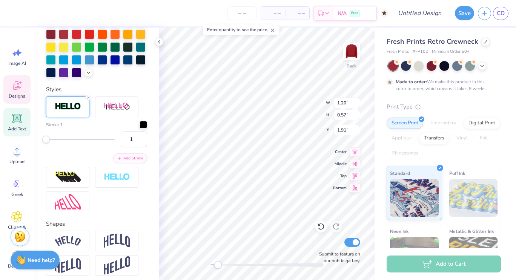
type input "5"
click at [48, 143] on div "Accessibility label" at bounding box center [49, 140] width 8 height 8
type input "4"
click at [48, 143] on div "Accessibility label" at bounding box center [48, 140] width 8 height 8
click at [140, 128] on div at bounding box center [144, 124] width 8 height 8
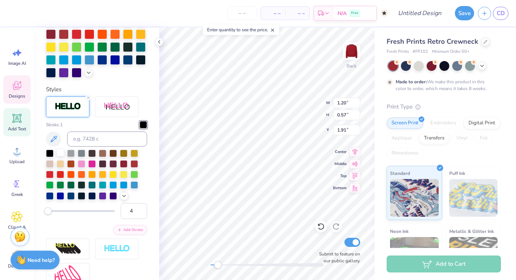
click at [61, 156] on div at bounding box center [61, 153] width 8 height 8
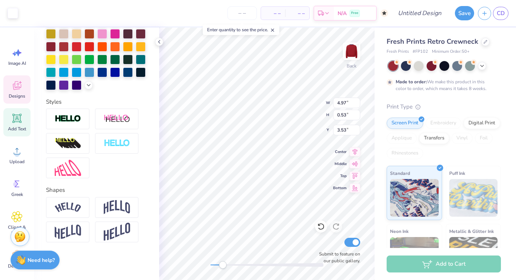
scroll to position [200, 0]
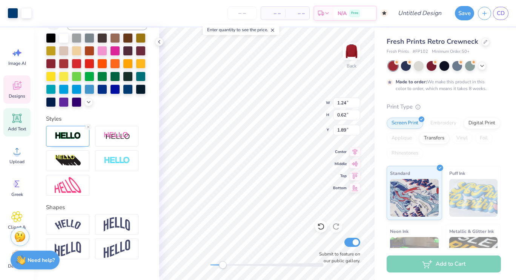
type input "1.24"
type input "0.62"
type input "1.89"
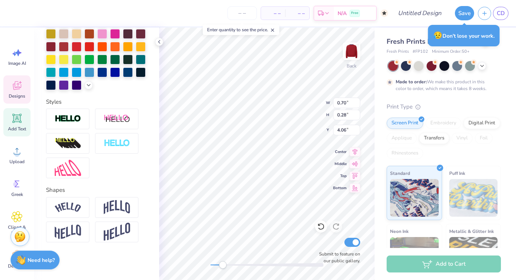
type input "0.70"
type input "0.28"
type input "4.06"
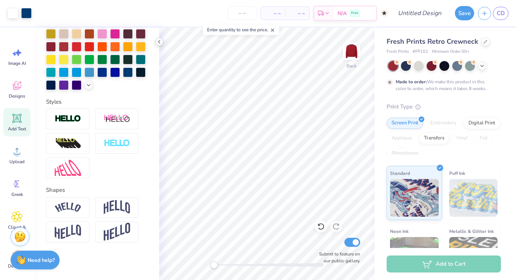
click at [160, 42] on icon at bounding box center [159, 42] width 6 height 6
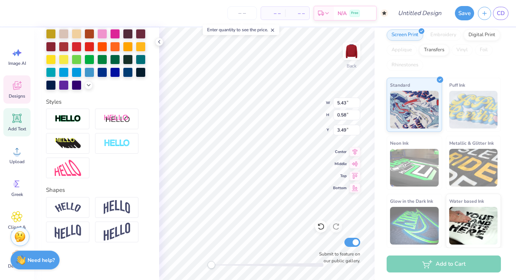
scroll to position [0, 0]
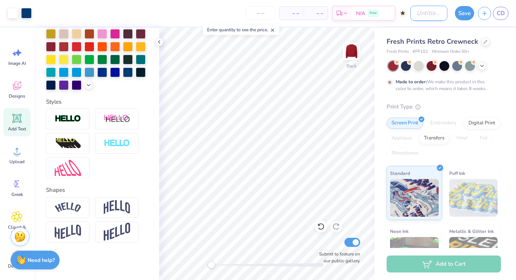
click at [418, 15] on input "Design Title" at bounding box center [428, 13] width 37 height 15
type input "hc"
click at [299, 11] on div "– – Per Item" at bounding box center [291, 13] width 24 height 13
click at [257, 15] on input "number" at bounding box center [260, 13] width 29 height 14
type input "2"
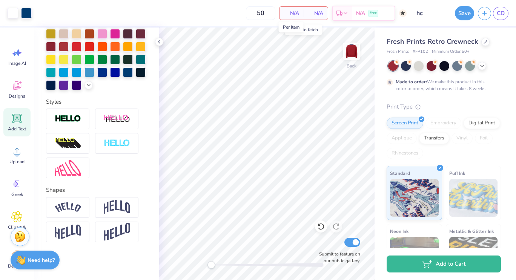
click at [294, 13] on span "N/A" at bounding box center [291, 13] width 15 height 8
click at [295, 14] on span "N/A" at bounding box center [291, 13] width 15 height 8
click at [296, 12] on span "N/A" at bounding box center [291, 13] width 15 height 8
click at [314, 14] on span "N/A" at bounding box center [315, 13] width 15 height 8
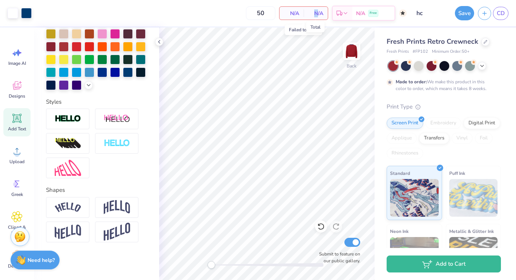
click at [318, 14] on span "N/A" at bounding box center [315, 13] width 15 height 8
click at [293, 15] on span "N/A" at bounding box center [291, 13] width 15 height 8
click at [264, 14] on input "50" at bounding box center [260, 13] width 29 height 14
type input "5"
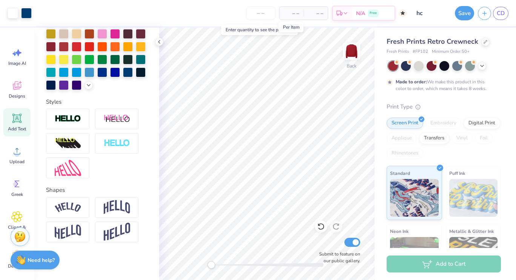
click at [293, 14] on span "– –" at bounding box center [291, 13] width 15 height 8
click at [299, 14] on div "– – Per Item" at bounding box center [291, 13] width 24 height 13
click at [261, 13] on input "number" at bounding box center [260, 13] width 29 height 14
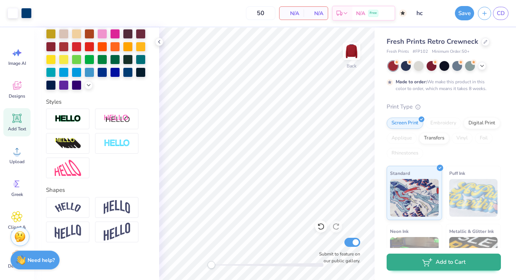
type input "50"
click at [419, 259] on button "Add to Cart" at bounding box center [443, 262] width 114 height 17
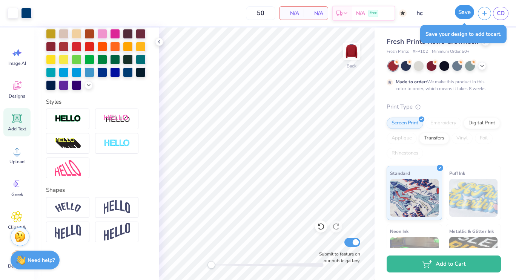
click at [463, 16] on button "Save" at bounding box center [464, 12] width 19 height 14
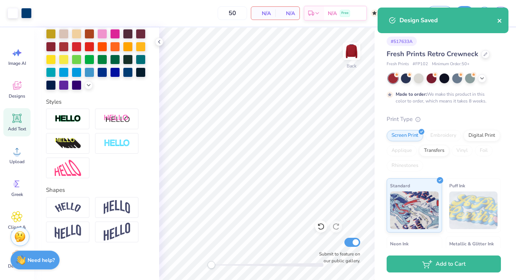
click at [498, 20] on icon "close" at bounding box center [499, 21] width 4 height 4
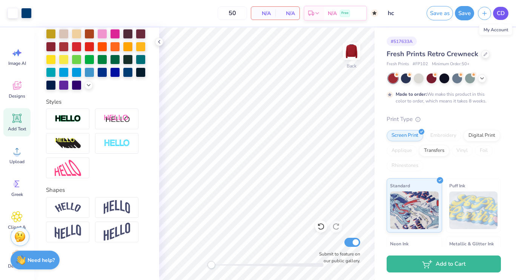
click at [506, 16] on link "CD" at bounding box center [500, 13] width 15 height 13
click at [500, 15] on span "CD" at bounding box center [501, 13] width 8 height 9
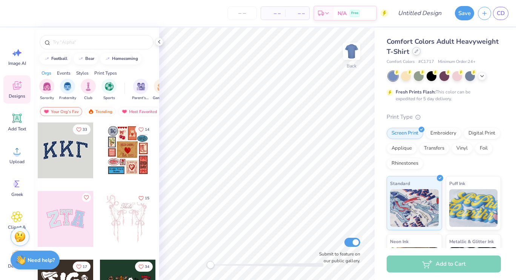
click at [420, 55] on div at bounding box center [416, 51] width 8 height 8
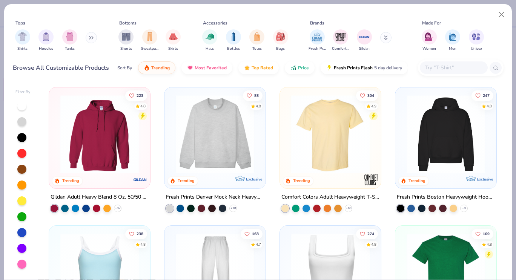
click at [210, 154] on img at bounding box center [215, 134] width 86 height 78
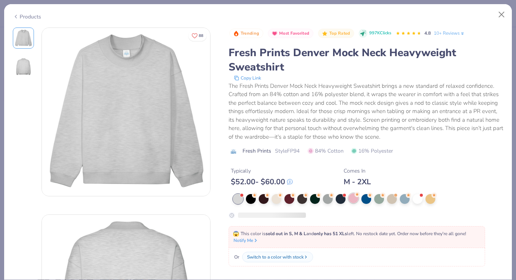
click at [353, 200] on div at bounding box center [353, 198] width 10 height 10
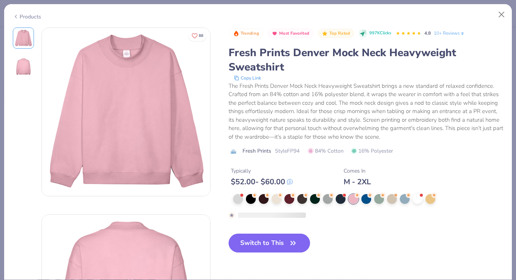
click at [243, 201] on div at bounding box center [368, 199] width 270 height 10
click at [236, 200] on div at bounding box center [238, 198] width 10 height 10
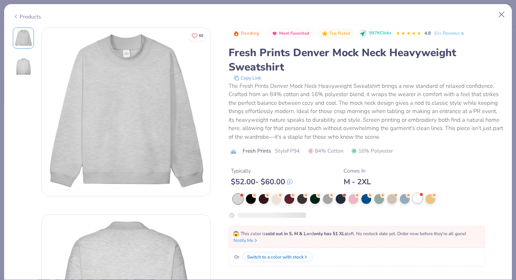
click at [419, 204] on div at bounding box center [368, 199] width 270 height 10
click at [418, 198] on div at bounding box center [418, 198] width 10 height 10
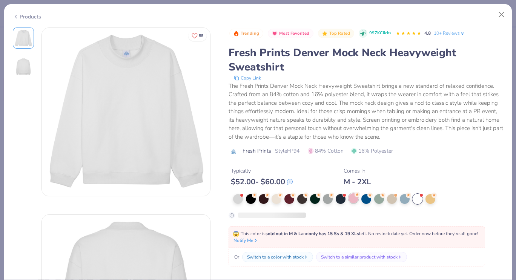
click at [353, 200] on div at bounding box center [353, 198] width 10 height 10
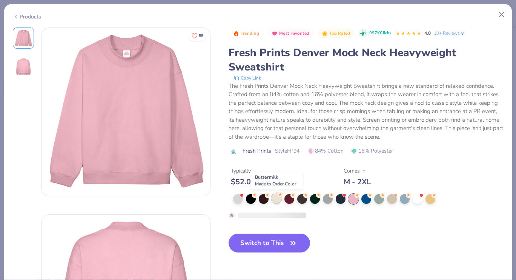
click at [273, 199] on div at bounding box center [276, 198] width 10 height 10
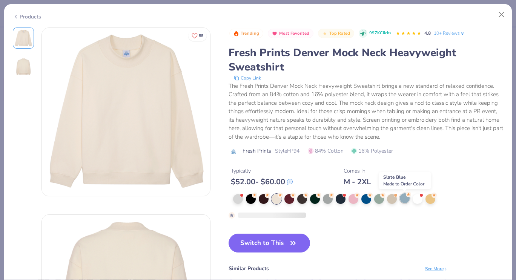
click at [406, 196] on circle at bounding box center [408, 194] width 5 height 5
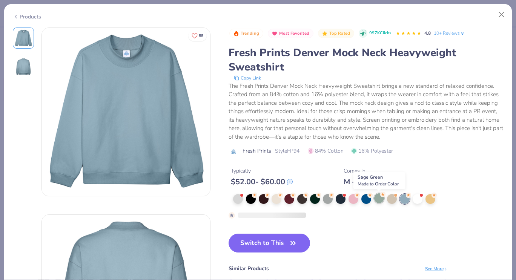
click at [376, 198] on div at bounding box center [379, 198] width 10 height 10
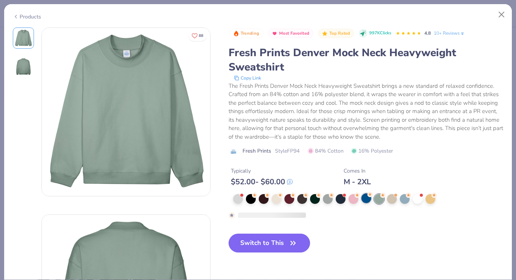
click at [363, 200] on div at bounding box center [366, 198] width 10 height 10
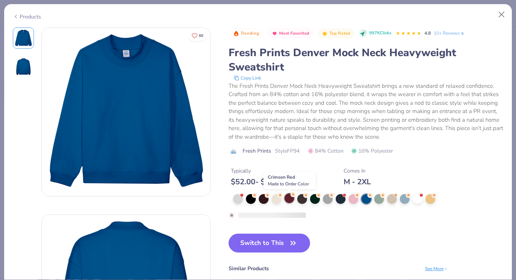
click at [287, 199] on div at bounding box center [289, 198] width 10 height 10
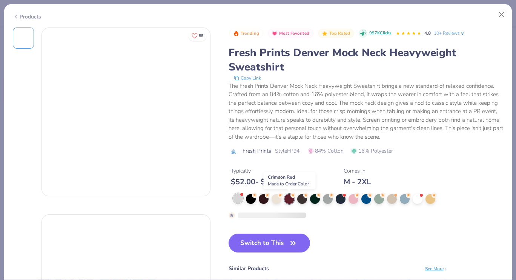
click at [234, 203] on div at bounding box center [238, 198] width 10 height 10
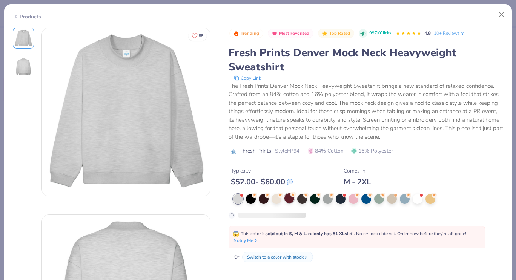
click at [288, 197] on div at bounding box center [289, 198] width 10 height 10
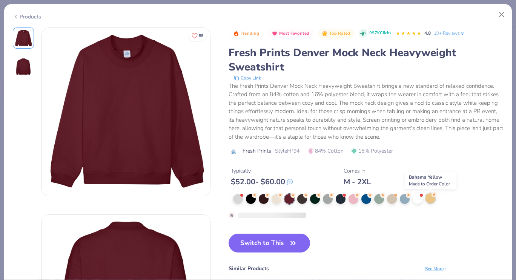
click at [431, 199] on div at bounding box center [430, 198] width 10 height 10
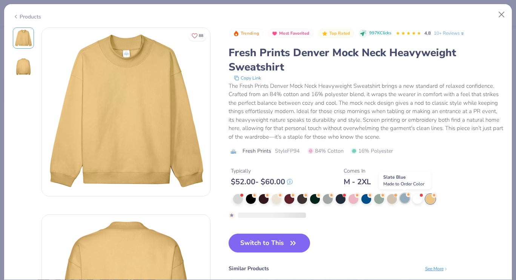
click at [403, 201] on div at bounding box center [405, 198] width 10 height 10
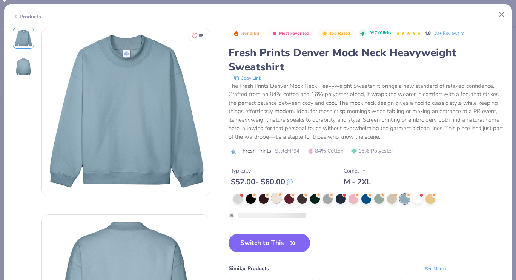
click at [273, 200] on div at bounding box center [276, 198] width 10 height 10
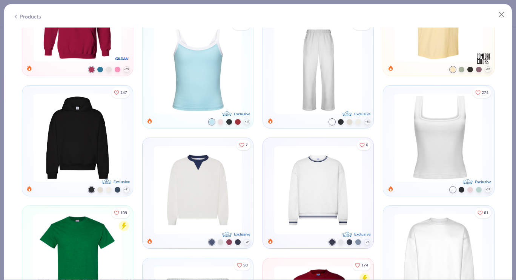
scroll to position [485, 0]
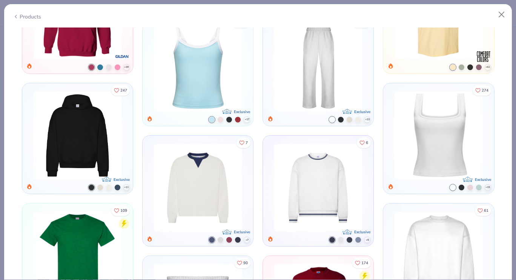
click at [0, 0] on icon at bounding box center [0, 0] width 0 height 0
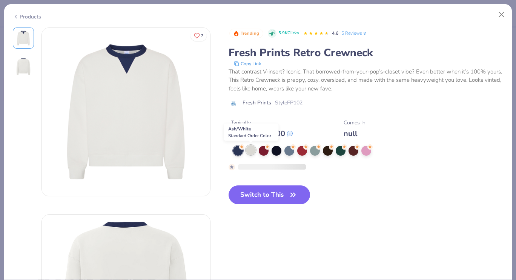
click at [248, 152] on div at bounding box center [251, 150] width 10 height 10
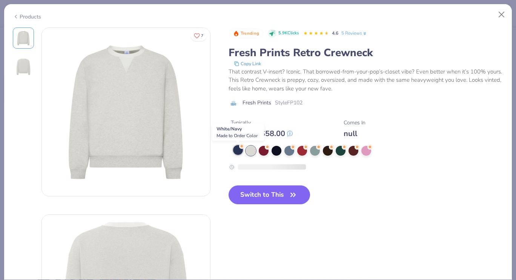
click at [239, 152] on div at bounding box center [238, 150] width 10 height 10
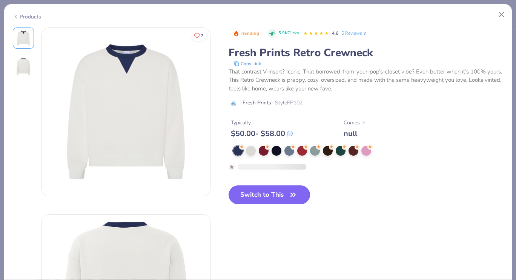
click at [285, 198] on button "Switch to This" at bounding box center [270, 195] width 82 height 19
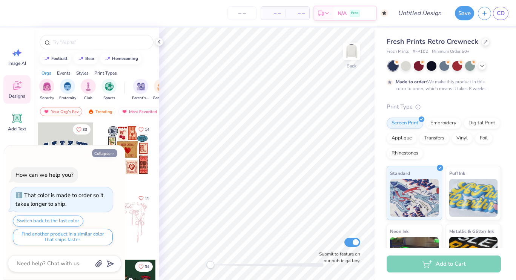
click at [112, 155] on icon "button" at bounding box center [112, 154] width 5 height 5
type textarea "x"
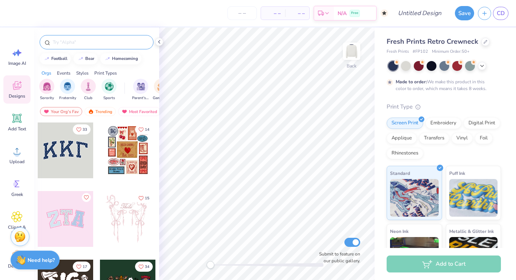
click at [88, 44] on input "text" at bounding box center [100, 42] width 97 height 8
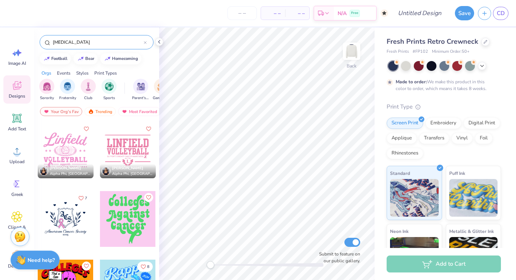
type input "[MEDICAL_DATA]"
click at [71, 221] on div at bounding box center [66, 219] width 56 height 56
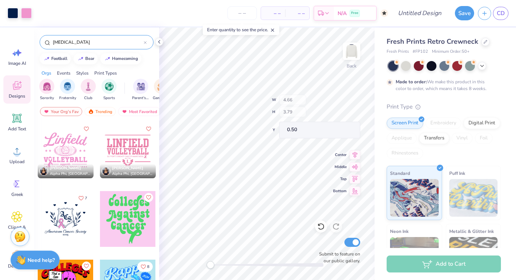
type input "4.66"
type input "3.79"
type input "0.50"
drag, startPoint x: 218, startPoint y: 267, endPoint x: 235, endPoint y: 267, distance: 17.0
click at [234, 267] on div "Accessibility label" at bounding box center [231, 265] width 8 height 8
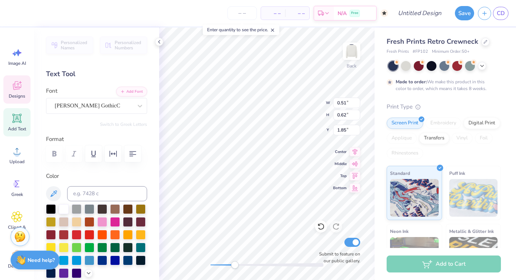
scroll to position [6, 1]
type input "0.48"
type input "0.67"
type input "2.11"
type input "0.50"
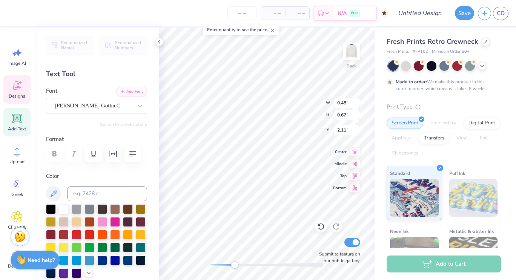
type input "0.63"
type input "1.52"
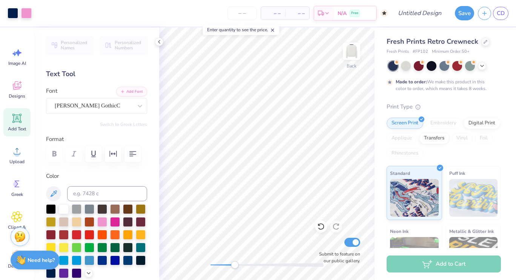
click at [20, 122] on icon at bounding box center [17, 118] width 7 height 7
type textarea "T"
type textarea "h"
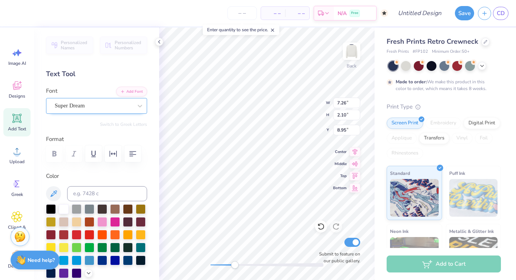
type textarea "HC"
click at [110, 102] on div "Super Dream" at bounding box center [93, 106] width 79 height 12
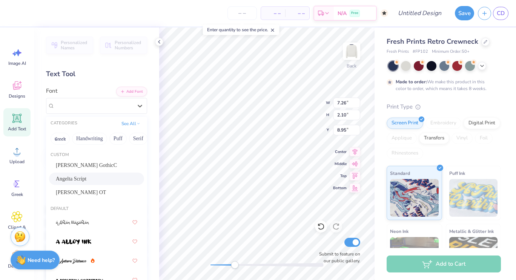
click at [94, 176] on div "Angelta Script" at bounding box center [96, 179] width 81 height 8
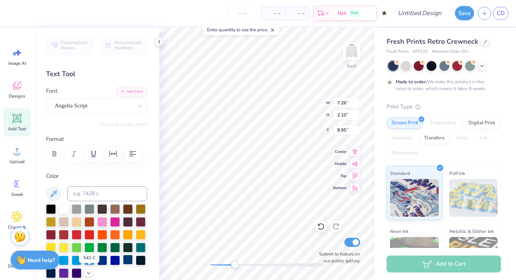
click at [123, 265] on div at bounding box center [128, 260] width 10 height 10
click at [56, 273] on div at bounding box center [51, 273] width 10 height 10
type input "0.66"
type input "0.95"
type input "2.53"
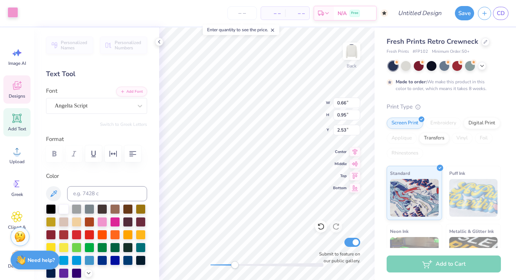
click at [17, 12] on div at bounding box center [13, 12] width 11 height 11
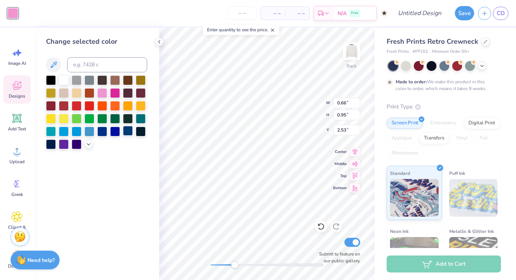
click at [128, 131] on div at bounding box center [128, 131] width 10 height 10
click at [237, 264] on div "Accessibility label" at bounding box center [237, 265] width 8 height 8
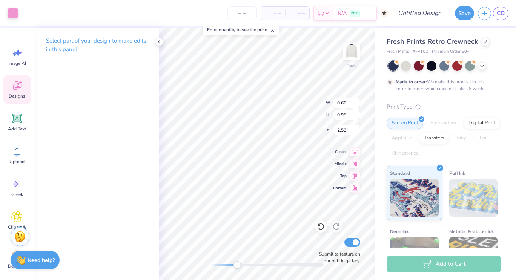
type input "0.21"
type input "0.40"
click at [14, 13] on div at bounding box center [13, 12] width 11 height 11
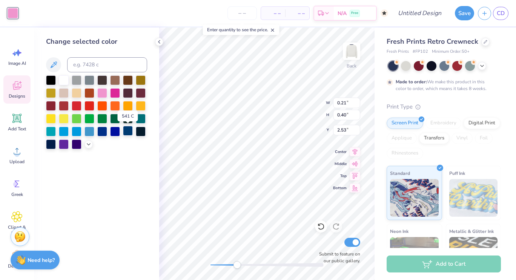
click at [130, 132] on div at bounding box center [128, 131] width 10 height 10
click at [240, 265] on div "Accessibility label" at bounding box center [240, 265] width 8 height 8
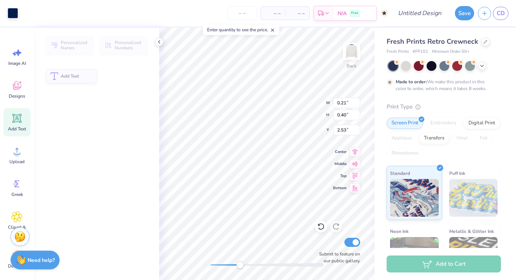
type input "1.49"
type input "0.70"
type input "1.82"
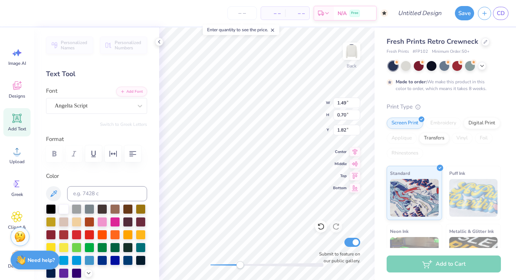
scroll to position [6, 1]
type input "0.46"
type input "0.32"
type input "2.33"
click at [14, 13] on div at bounding box center [13, 12] width 11 height 11
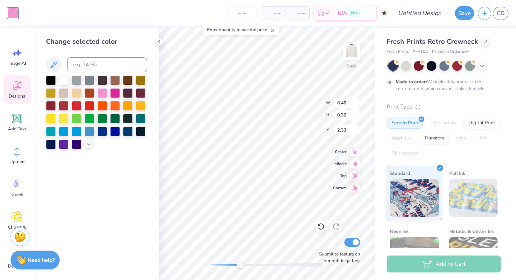
click at [126, 130] on div at bounding box center [128, 132] width 10 height 10
click at [246, 265] on div "Accessibility label" at bounding box center [246, 265] width 8 height 8
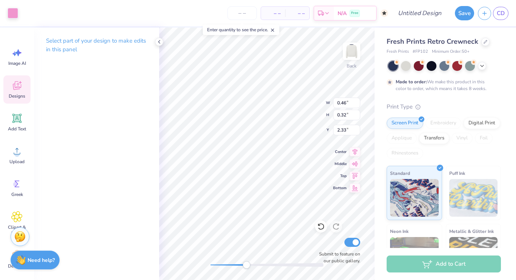
type input "0.38"
type input "0.52"
type input "2.94"
click at [9, 11] on div at bounding box center [13, 12] width 11 height 11
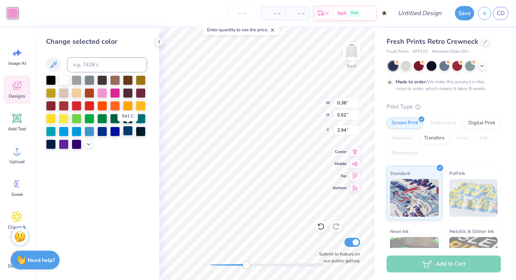
click at [129, 131] on div at bounding box center [128, 131] width 10 height 10
drag, startPoint x: 248, startPoint y: 262, endPoint x: 242, endPoint y: 262, distance: 6.1
click at [242, 262] on div "Accessibility label" at bounding box center [241, 265] width 8 height 8
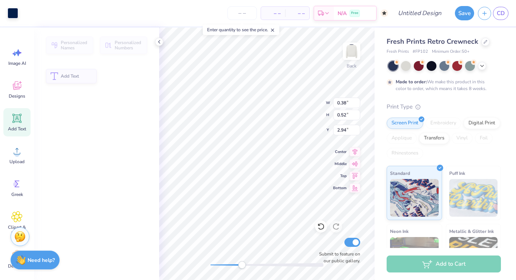
type input "1.49"
type input "0.70"
type input "1.47"
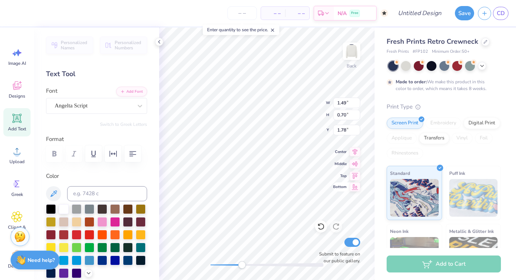
click at [353, 192] on div "Back W 1.49 1.49 " H 0.70 0.70 " Y 1.78 1.78 " Center Middle Top Bottom Submit …" at bounding box center [266, 154] width 215 height 253
click at [357, 186] on icon at bounding box center [355, 187] width 6 height 6
click at [17, 121] on icon at bounding box center [17, 118] width 7 height 7
type textarea "T"
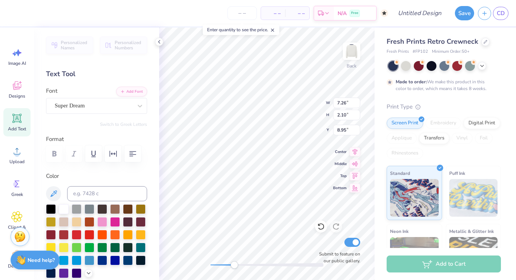
type textarea "h"
type textarea "HC"
click at [94, 109] on div "Super Dream" at bounding box center [93, 106] width 79 height 12
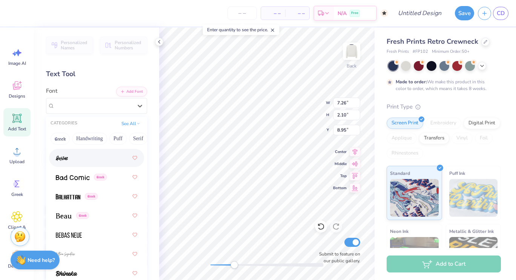
scroll to position [489, 0]
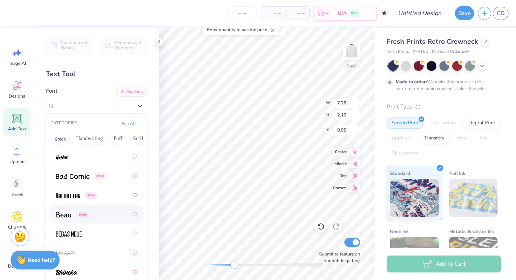
click at [69, 214] on img at bounding box center [64, 214] width 16 height 5
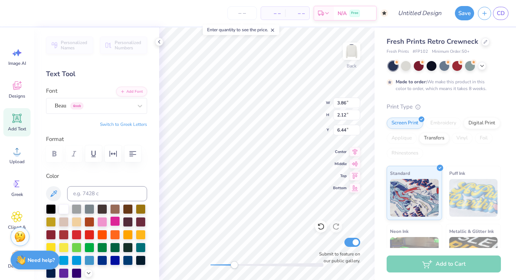
scroll to position [6, 1]
type input "1.25"
type input "0.69"
type input "1.94"
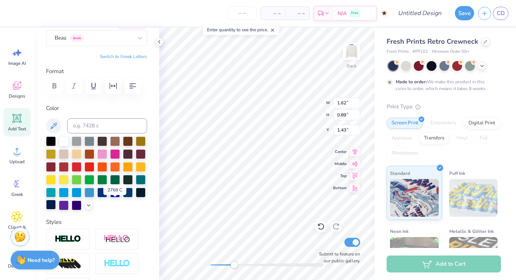
click at [56, 204] on div at bounding box center [51, 205] width 10 height 10
type textarea "A"
type textarea "[MEDICAL_DATA] Awareness Club"
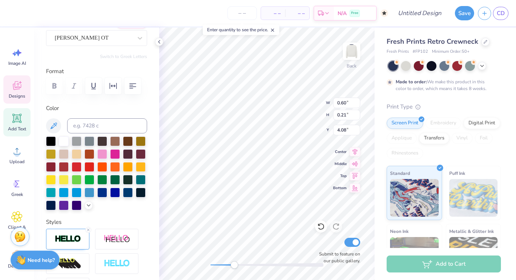
type input "0.60"
type input "0.21"
type input "4.08"
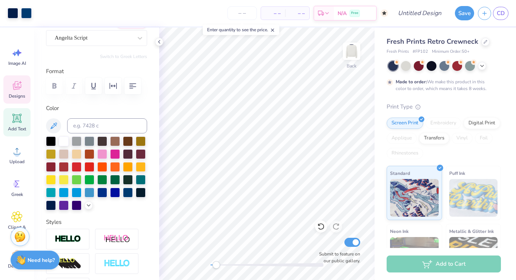
click at [15, 97] on span "Designs" at bounding box center [17, 96] width 17 height 6
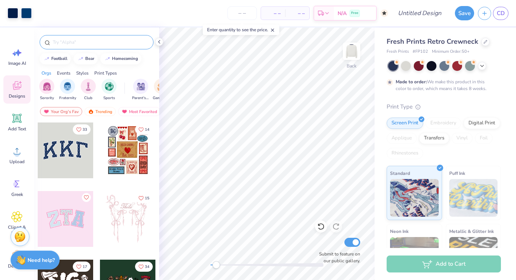
click at [85, 42] on input "text" at bounding box center [100, 42] width 97 height 8
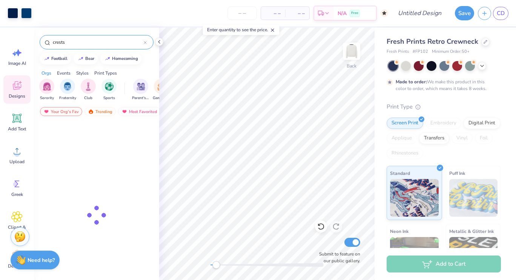
type input "crests"
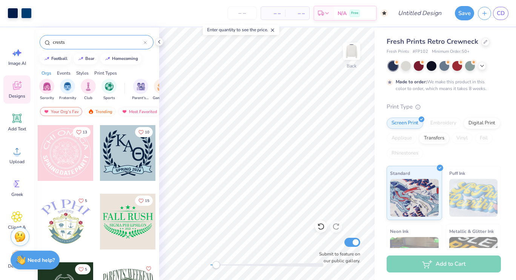
scroll to position [1987, 0]
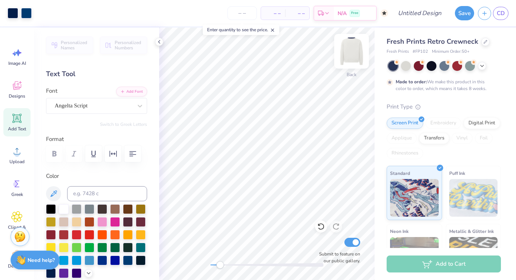
click at [353, 52] on img at bounding box center [351, 51] width 30 height 30
click at [17, 93] on div "Designs" at bounding box center [16, 89] width 27 height 28
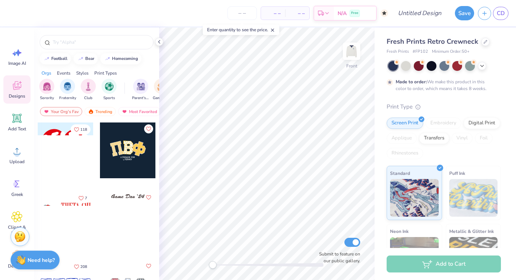
scroll to position [1510, 0]
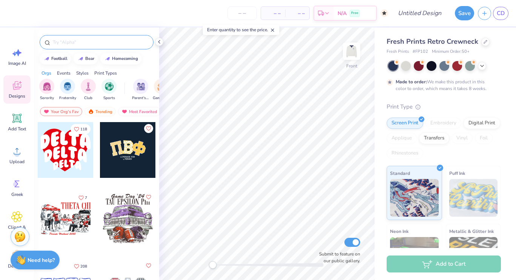
click at [87, 44] on input "text" at bounding box center [100, 42] width 97 height 8
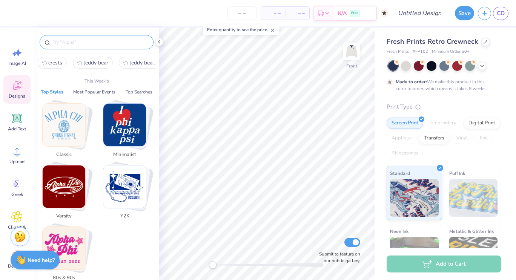
click at [67, 134] on img "Stack Card Button Classic" at bounding box center [64, 125] width 43 height 43
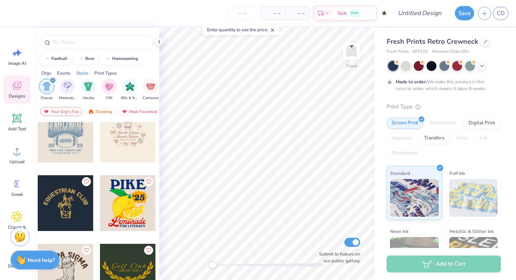
scroll to position [977, 0]
click at [86, 46] on input "text" at bounding box center [100, 42] width 97 height 8
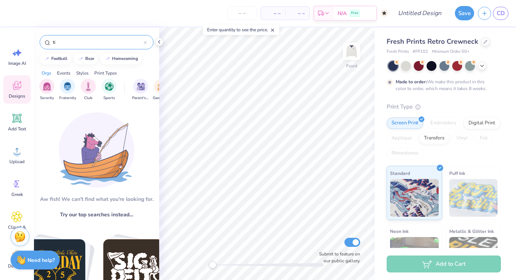
type input "t"
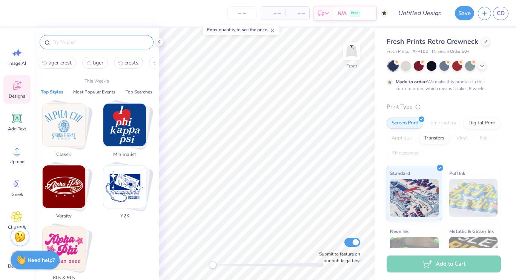
click at [132, 121] on img "Stack Card Button Minimalist" at bounding box center [124, 125] width 43 height 43
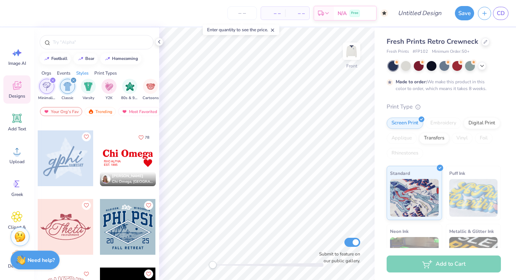
scroll to position [473, 0]
click at [121, 166] on div at bounding box center [128, 158] width 56 height 56
click at [12, 14] on div at bounding box center [13, 12] width 11 height 11
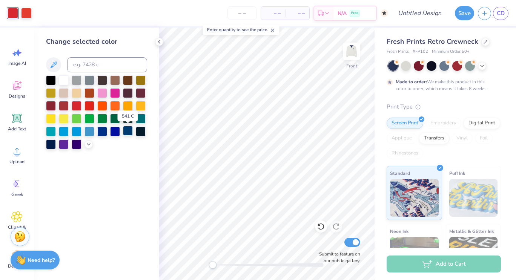
click at [127, 134] on div at bounding box center [128, 131] width 10 height 10
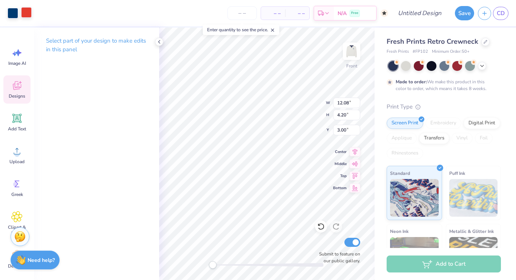
click at [28, 15] on div at bounding box center [26, 12] width 11 height 11
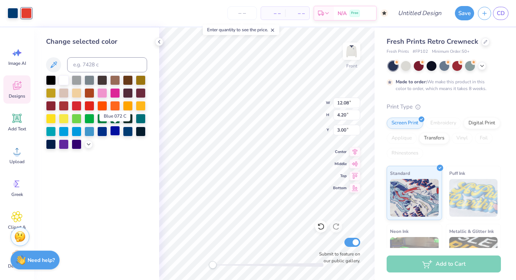
click at [112, 131] on div at bounding box center [115, 131] width 10 height 10
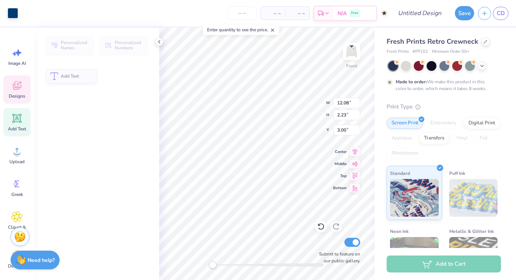
type input "2.23"
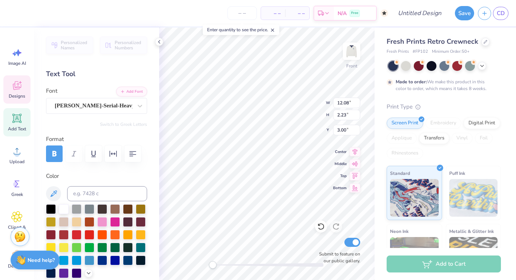
scroll to position [6, 1]
type textarea "C"
type textarea "t"
type textarea "Tigers for a cure"
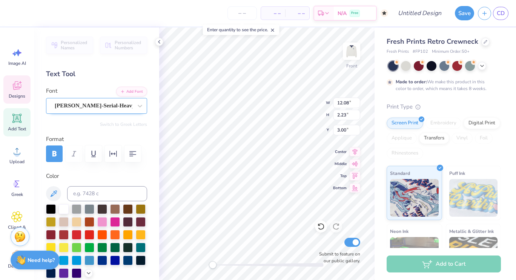
click at [96, 105] on div "[PERSON_NAME]-Serial-Heavy" at bounding box center [93, 106] width 79 height 12
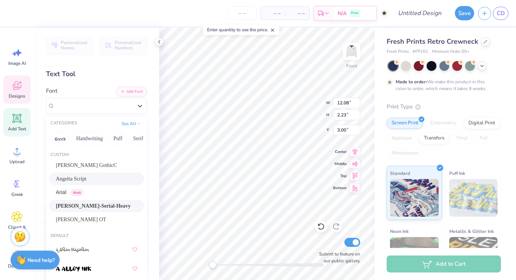
click at [91, 179] on div "Angelta Script" at bounding box center [96, 179] width 81 height 8
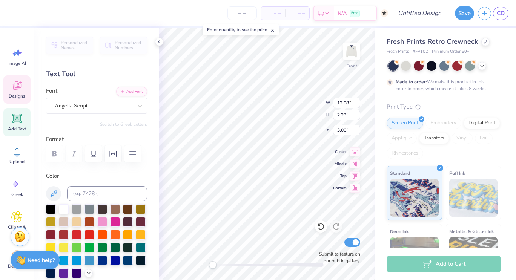
scroll to position [6, 3]
click at [89, 104] on div "Angelta Script" at bounding box center [93, 106] width 79 height 12
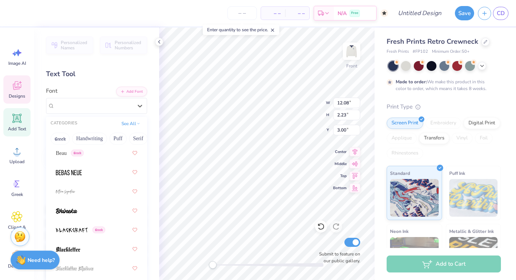
scroll to position [577, 0]
click at [79, 194] on div at bounding box center [96, 192] width 81 height 14
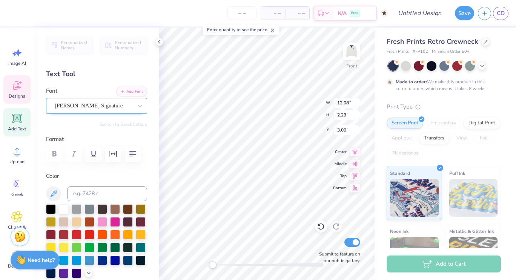
click at [72, 106] on div "[PERSON_NAME] Signature" at bounding box center [93, 106] width 79 height 12
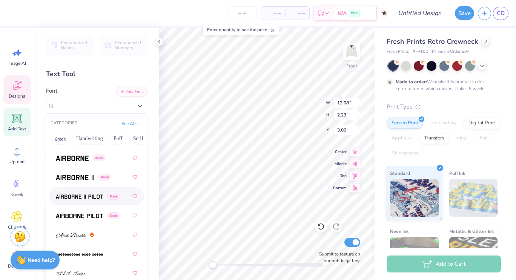
scroll to position [312, 0]
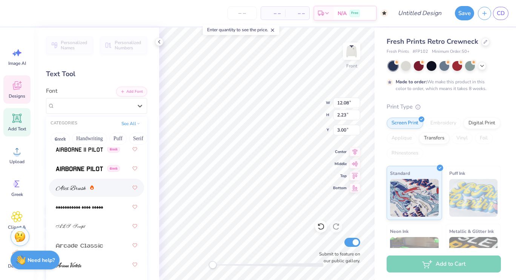
click at [88, 193] on div at bounding box center [96, 188] width 81 height 14
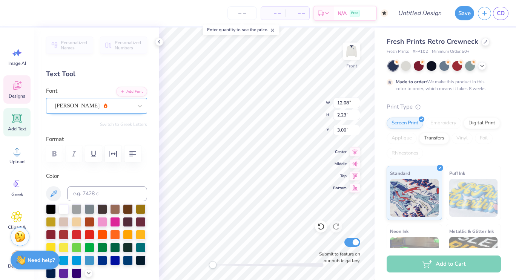
click at [112, 107] on div "[PERSON_NAME]" at bounding box center [93, 106] width 79 height 12
type input "13.30"
type input "2.19"
type input "3.05"
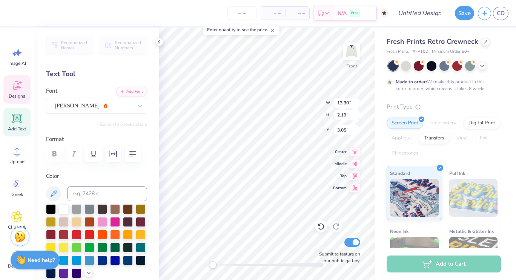
type textarea "Tigers For A Cure"
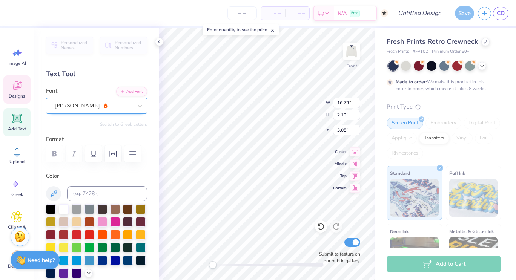
click at [108, 101] on div at bounding box center [94, 106] width 78 height 10
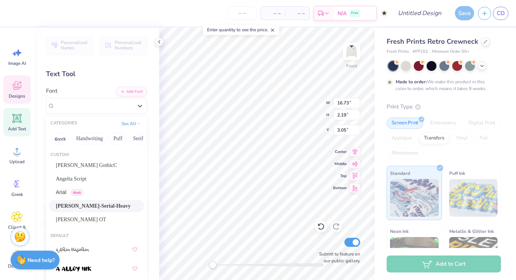
click at [103, 205] on div "[PERSON_NAME]-Serial-Heavy" at bounding box center [96, 206] width 81 height 8
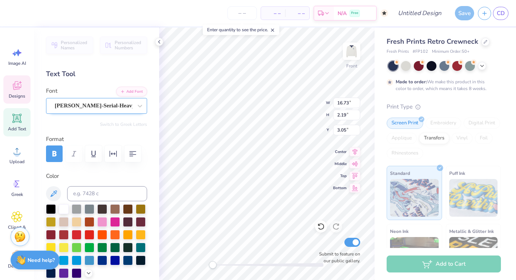
click at [83, 109] on div "[PERSON_NAME]-Serial-Heavy" at bounding box center [93, 106] width 79 height 12
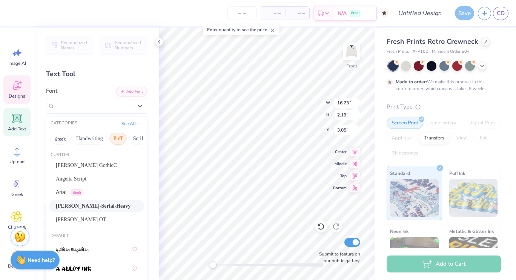
click at [121, 140] on button "Puff" at bounding box center [117, 139] width 17 height 12
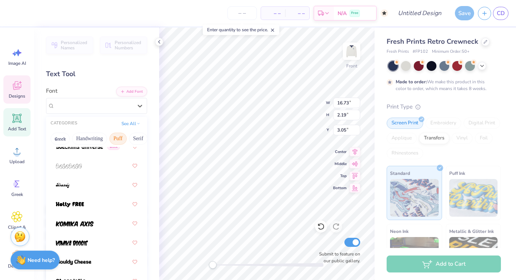
scroll to position [80, 0]
click at [136, 138] on button "Serif" at bounding box center [138, 139] width 18 height 12
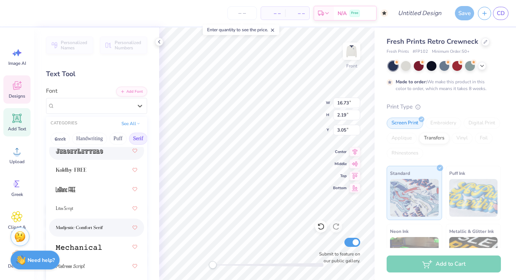
scroll to position [1017, 0]
click at [85, 168] on img at bounding box center [71, 170] width 31 height 5
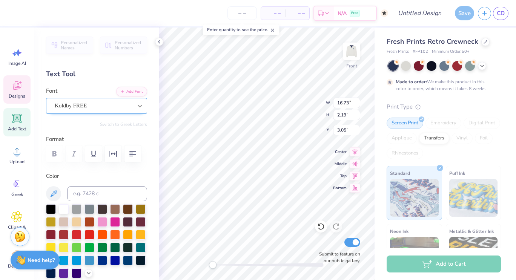
click at [133, 105] on div at bounding box center [140, 106] width 14 height 14
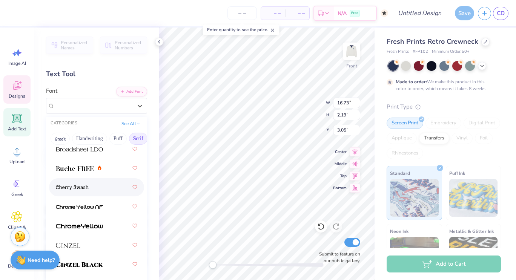
scroll to position [116, 0]
click at [96, 262] on img at bounding box center [79, 263] width 47 height 5
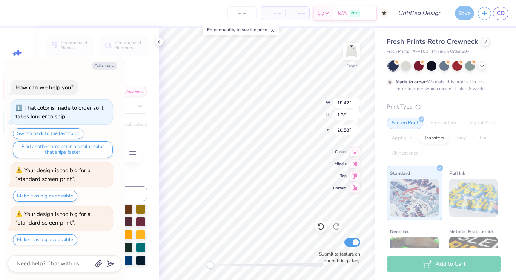
scroll to position [6, 3]
click at [101, 68] on button "Collapse" at bounding box center [104, 66] width 25 height 8
click at [107, 66] on button "Collapse" at bounding box center [104, 66] width 25 height 8
type textarea "x"
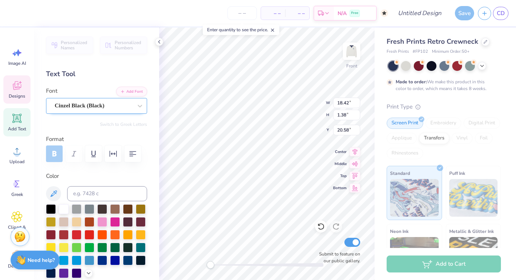
click at [101, 110] on div "Cinzel Black (Black)" at bounding box center [93, 106] width 79 height 12
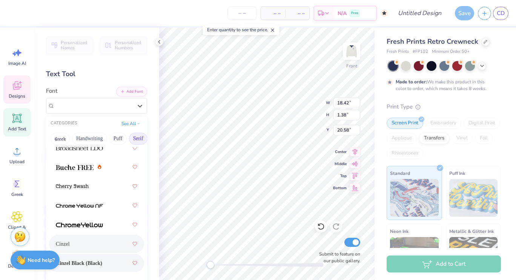
scroll to position [117, 0]
click at [77, 164] on span at bounding box center [75, 167] width 38 height 8
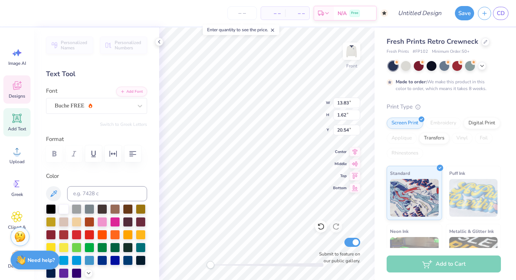
type input "2.05"
type input "1.88"
type input "5.32"
type input "3.99"
type input "1.37"
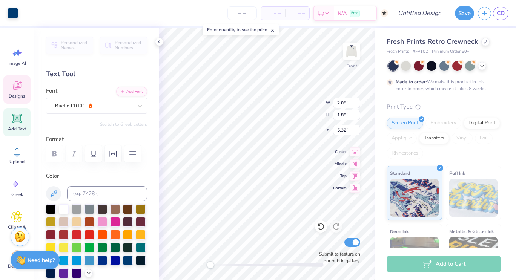
type input "5.56"
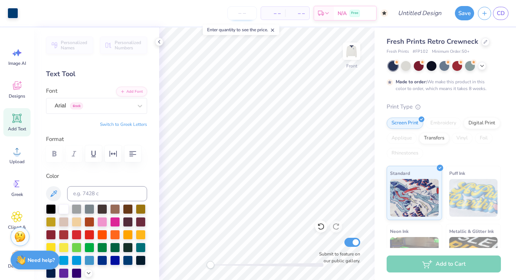
click at [246, 14] on input "number" at bounding box center [241, 13] width 29 height 14
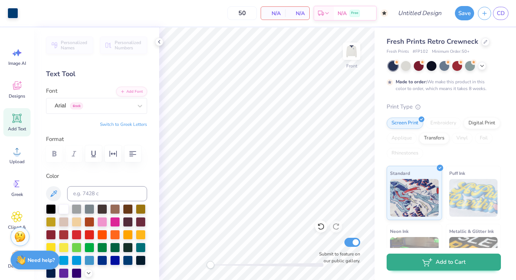
type input "50"
click at [414, 266] on button "Add to Cart" at bounding box center [443, 262] width 114 height 17
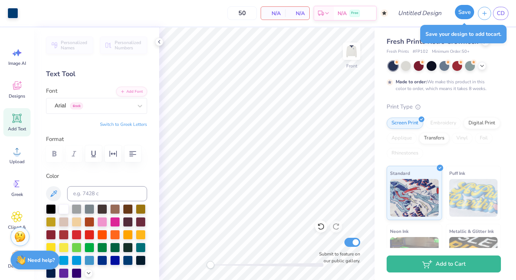
click at [460, 13] on button "Save" at bounding box center [464, 12] width 19 height 14
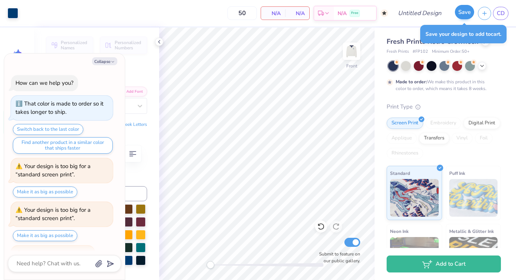
scroll to position [16, 0]
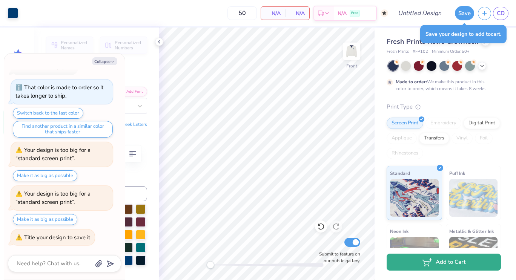
click at [449, 265] on button "Add to Cart" at bounding box center [443, 262] width 114 height 17
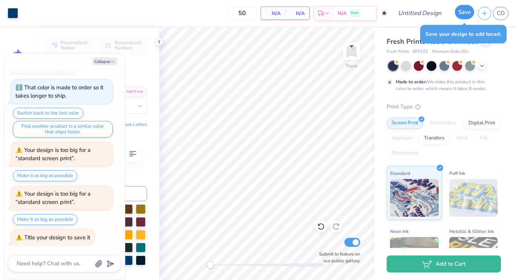
click at [465, 11] on button "Save" at bounding box center [464, 12] width 19 height 14
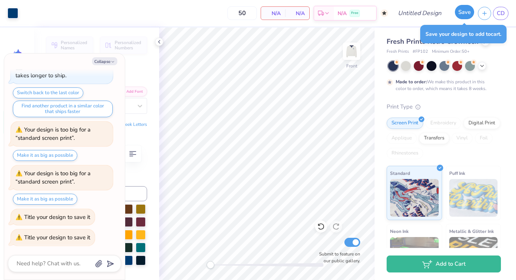
click at [465, 12] on button "Save" at bounding box center [464, 12] width 19 height 14
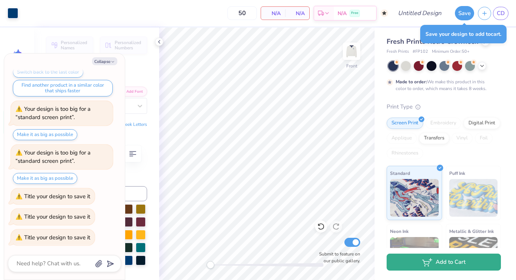
type textarea "x"
click at [454, 268] on button "Add to Cart" at bounding box center [443, 262] width 114 height 17
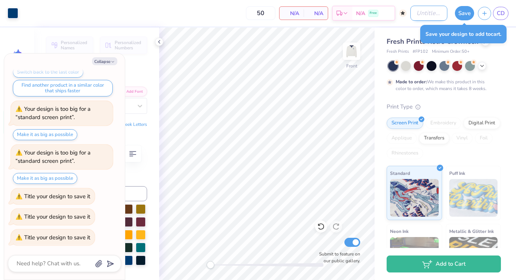
click at [410, 13] on input "Design Title" at bounding box center [428, 13] width 37 height 15
type input "t"
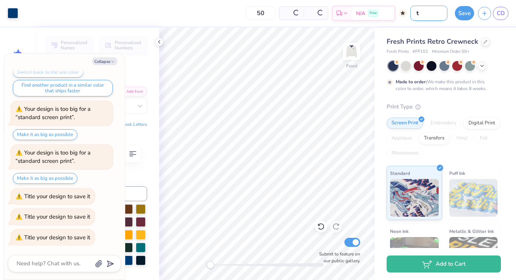
type textarea "x"
type input "tu"
type textarea "x"
type input "t"
type textarea "x"
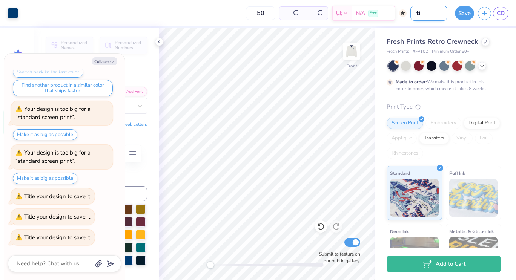
type input "tig"
type textarea "x"
type input "tige"
type textarea "x"
type input "tiger"
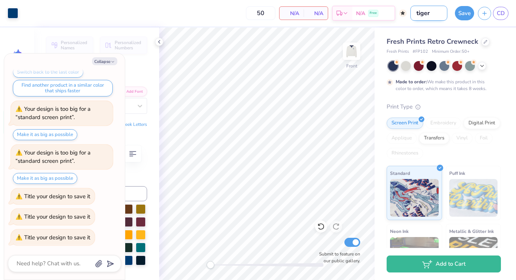
type textarea "x"
type input "tiger"
click at [465, 16] on button "Save" at bounding box center [464, 12] width 19 height 14
click at [434, 266] on div "Add to Cart" at bounding box center [443, 264] width 114 height 17
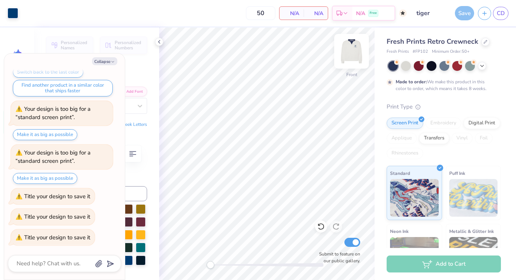
click at [348, 59] on img at bounding box center [351, 51] width 30 height 30
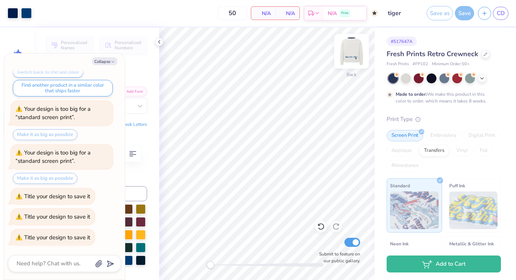
click at [351, 53] on img at bounding box center [351, 51] width 30 height 30
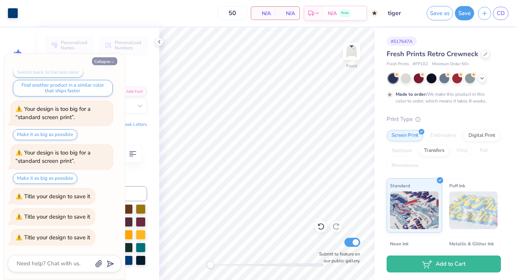
drag, startPoint x: 351, startPoint y: 53, endPoint x: 106, endPoint y: 59, distance: 245.5
click at [348, 54] on img at bounding box center [351, 51] width 15 height 15
click at [106, 59] on button "Collapse" at bounding box center [104, 61] width 25 height 8
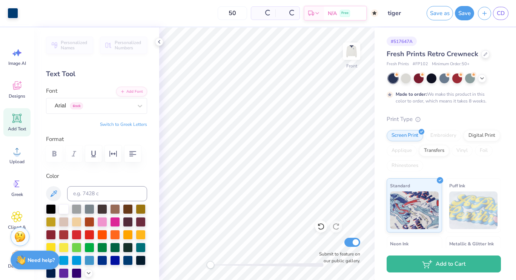
type textarea "x"
